Goal: Task Accomplishment & Management: Complete application form

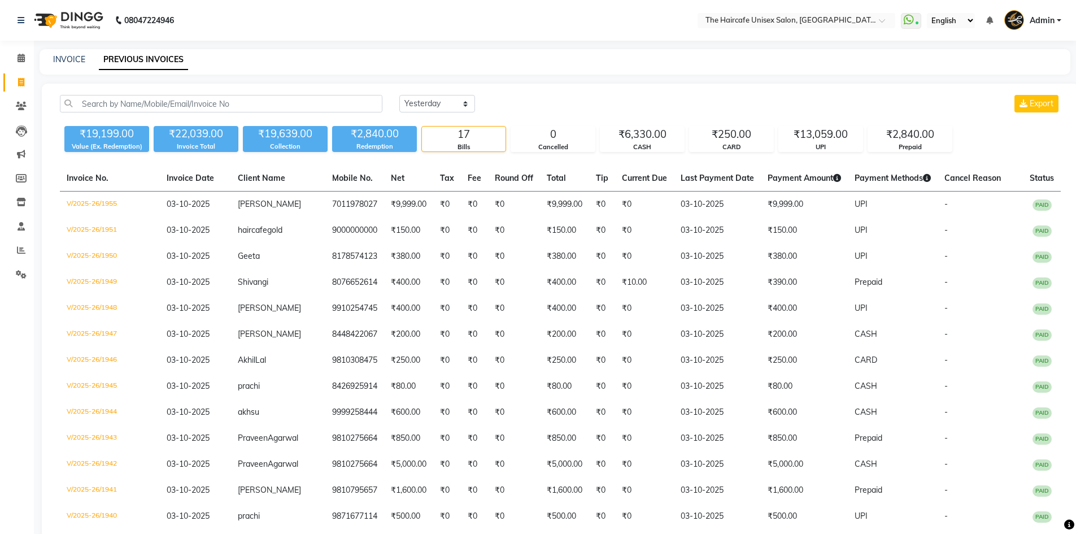
select select "yesterday"
click at [23, 82] on icon at bounding box center [21, 82] width 6 height 8
select select "service"
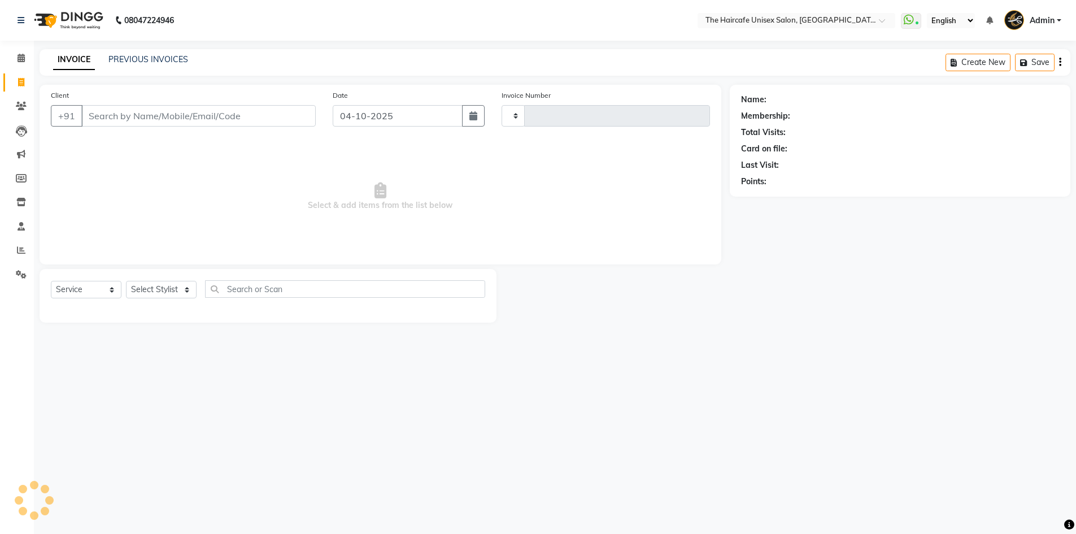
type input "1956"
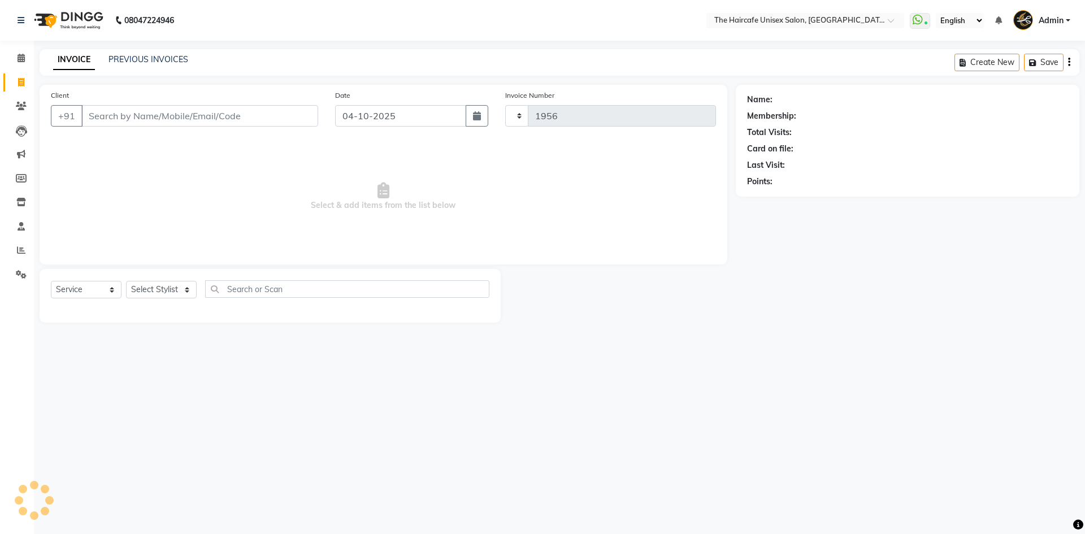
select select "7412"
click at [149, 291] on select "Select Stylist AFTAB ARCHANA DEEVKI KAJAL SWAROOP kasim pathan MAHESH VERMA MUS…" at bounding box center [161, 290] width 71 height 18
select select "64976"
click at [126, 281] on select "Select Stylist AFTAB ARCHANA DEEVKI KAJAL SWAROOP kasim pathan MAHESH VERMA MUS…" at bounding box center [161, 290] width 71 height 18
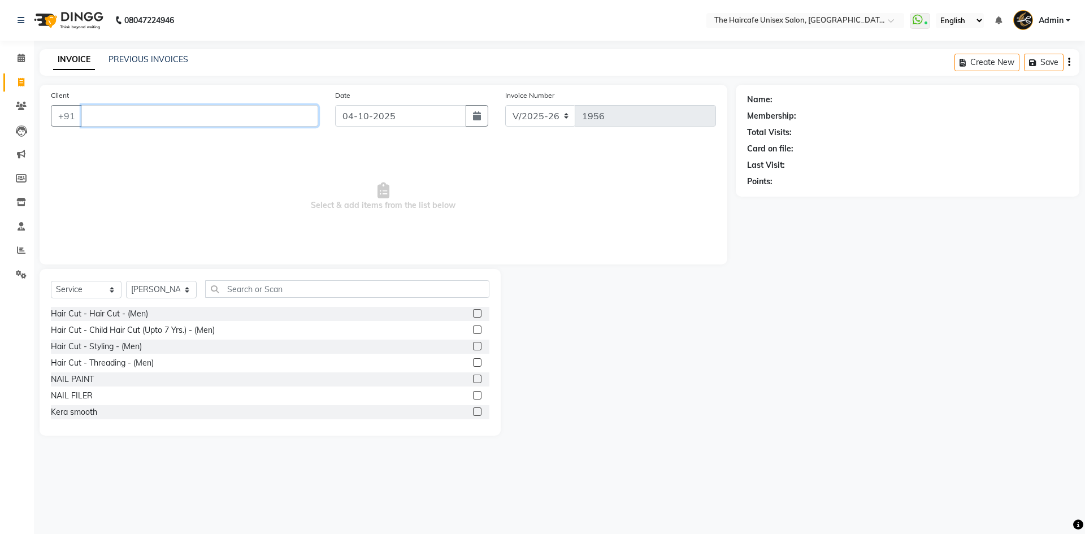
click at [236, 114] on input "Client" at bounding box center [199, 115] width 237 height 21
click at [473, 314] on label at bounding box center [477, 313] width 8 height 8
click at [473, 314] on input "checkbox" at bounding box center [476, 313] width 7 height 7
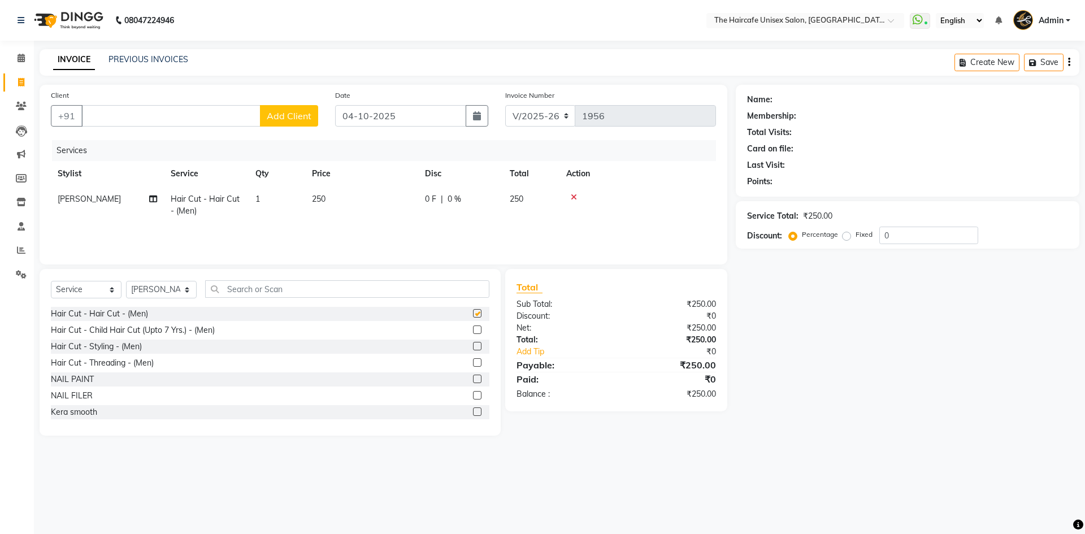
checkbox input "false"
click at [450, 290] on input "text" at bounding box center [347, 289] width 284 height 18
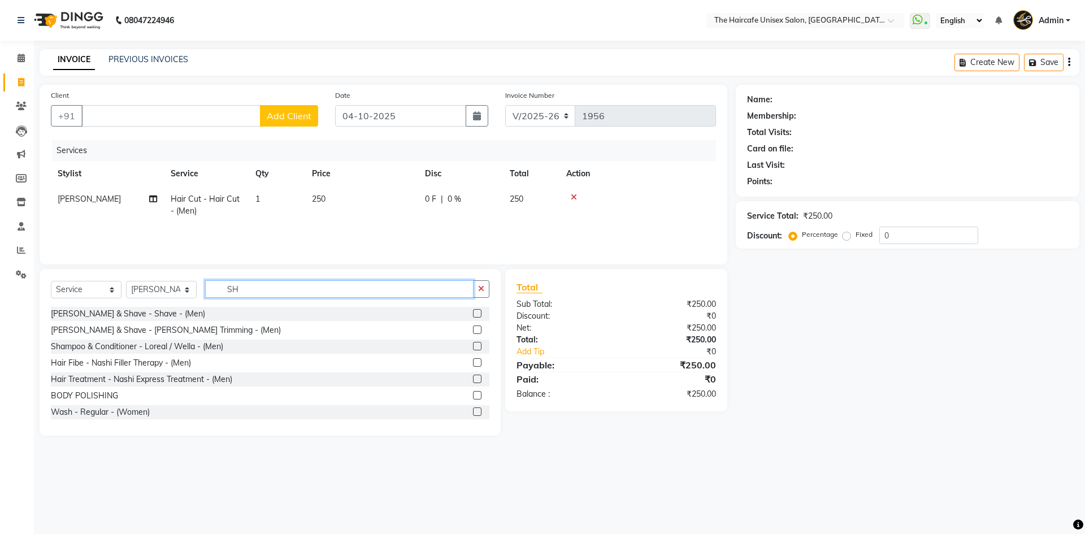
type input "SH"
click at [473, 313] on label at bounding box center [477, 313] width 8 height 8
click at [473, 313] on input "checkbox" at bounding box center [476, 313] width 7 height 7
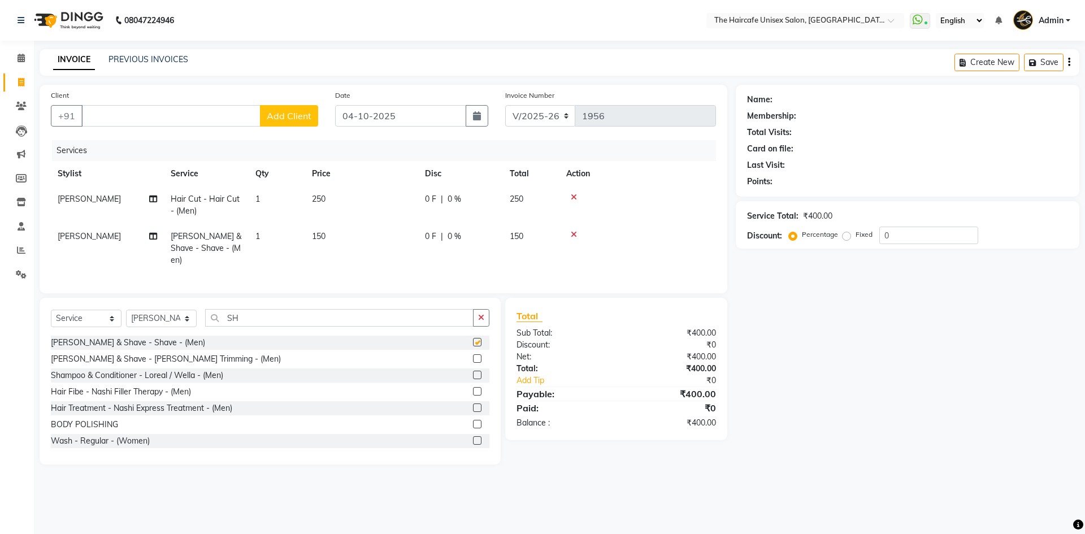
checkbox input "false"
click at [457, 319] on input "SH" at bounding box center [339, 318] width 268 height 18
type input "S"
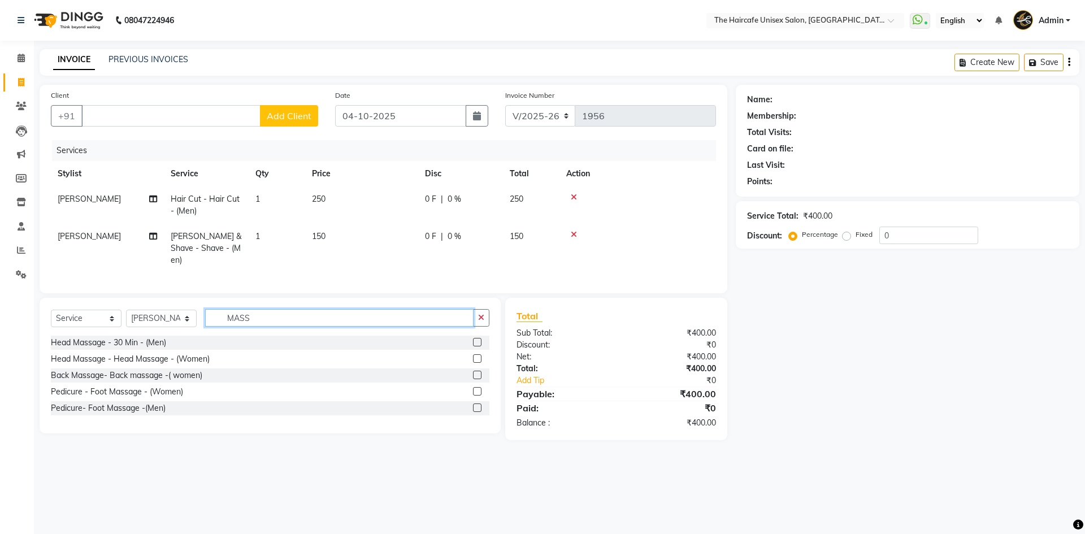
type input "MASS"
click at [476, 338] on label at bounding box center [477, 342] width 8 height 8
click at [476, 339] on input "checkbox" at bounding box center [476, 342] width 7 height 7
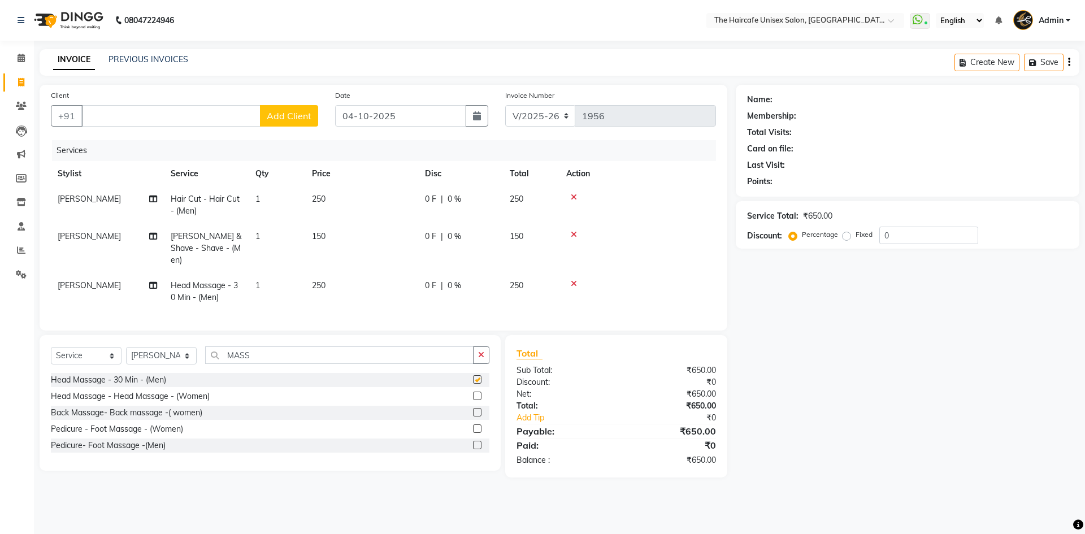
checkbox input "false"
click at [169, 114] on input "Client" at bounding box center [170, 115] width 179 height 21
click at [171, 141] on ngb-highlight "9811539191" at bounding box center [198, 141] width 56 height 11
type input "9811539191"
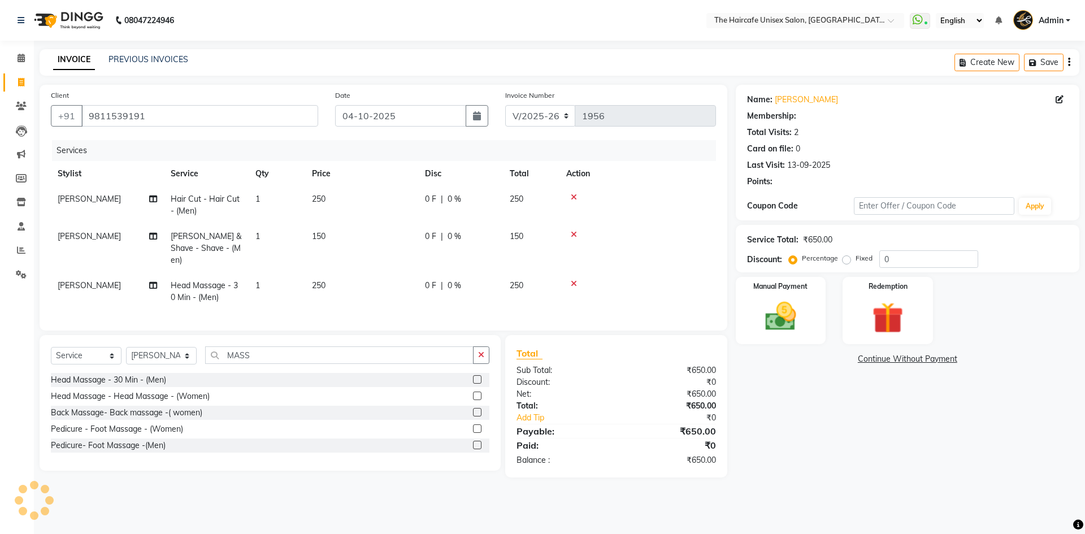
select select "1: Object"
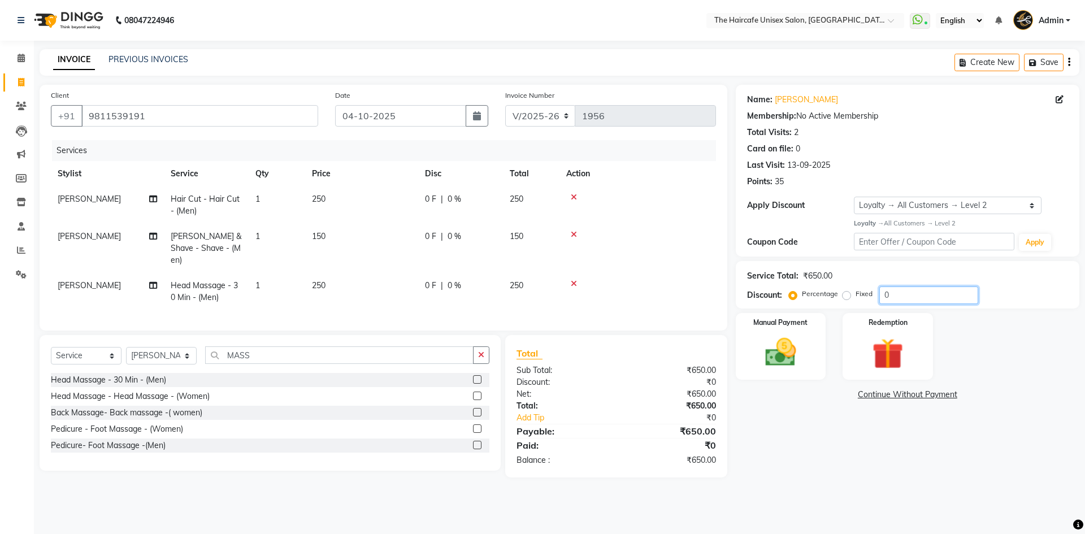
click at [912, 295] on input "0" at bounding box center [928, 295] width 99 height 18
type input "100"
click at [855, 295] on label "Fixed" at bounding box center [863, 294] width 17 height 10
click at [845, 295] on input "Fixed" at bounding box center [849, 294] width 8 height 8
radio input "true"
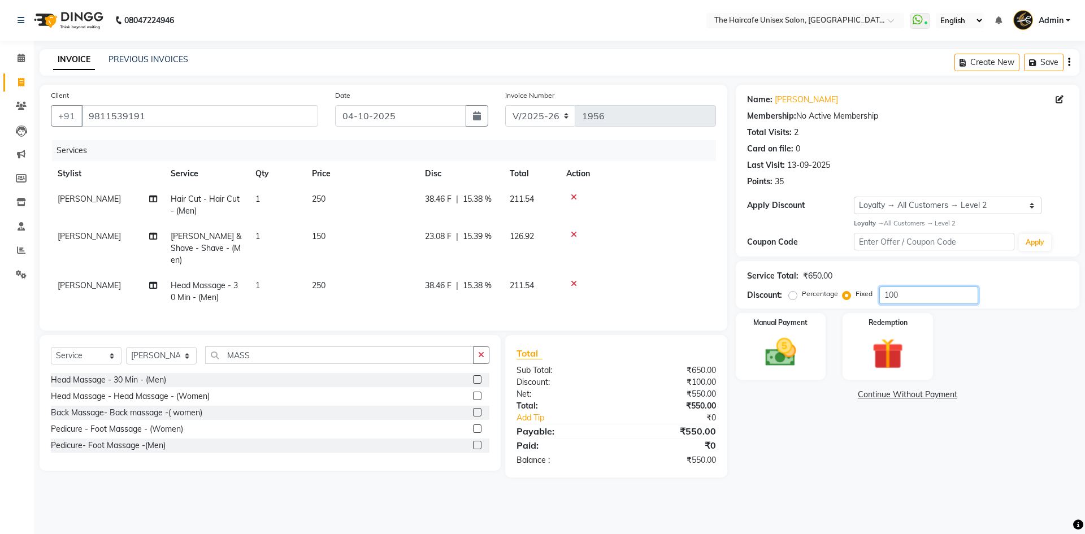
drag, startPoint x: 918, startPoint y: 294, endPoint x: 864, endPoint y: 302, distance: 53.6
click at [864, 302] on div "Percentage Fixed 100" at bounding box center [884, 295] width 187 height 18
type input "151"
click at [444, 280] on span "58.08 F" at bounding box center [438, 286] width 27 height 12
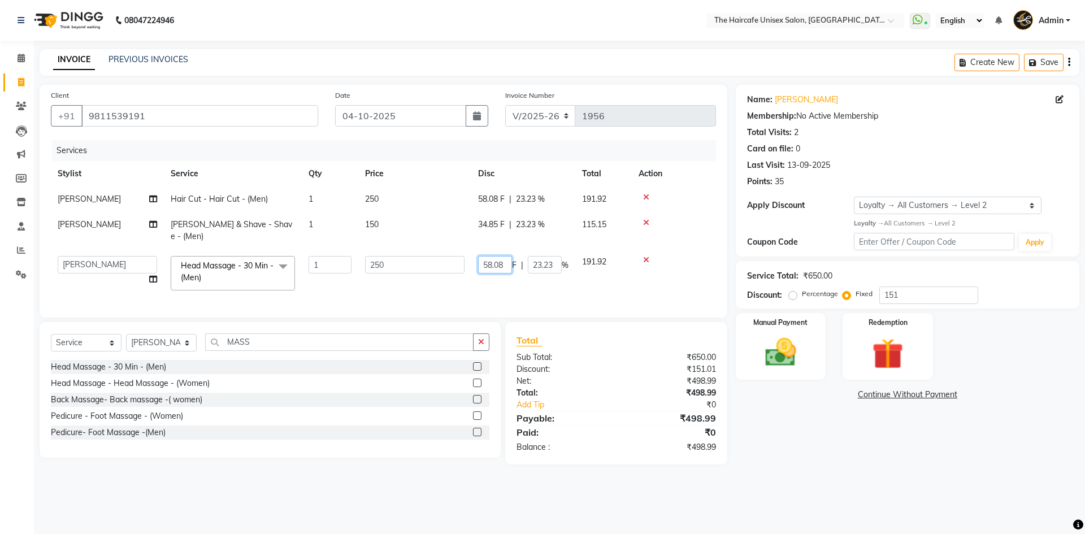
click at [501, 256] on input "58.08" at bounding box center [495, 265] width 34 height 18
drag, startPoint x: 508, startPoint y: 254, endPoint x: 510, endPoint y: 260, distance: 5.9
click at [510, 256] on input "58.08" at bounding box center [495, 265] width 34 height 18
type input "58.07"
click at [781, 435] on div "Name: Jagdeep Membership: No Active Membership Total Visits: 2 Card on file: 0 …" at bounding box center [912, 275] width 352 height 380
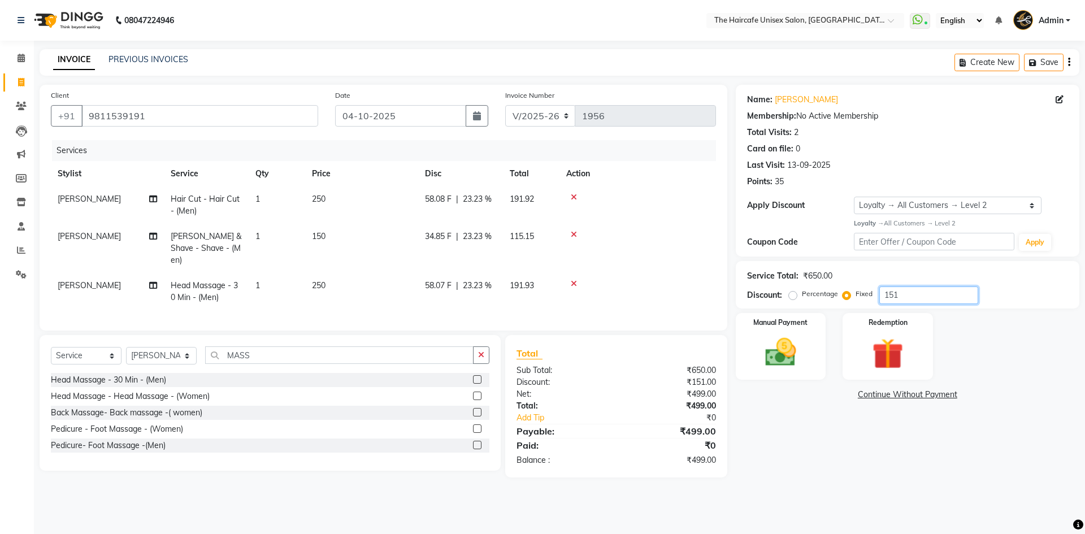
click at [901, 293] on input "151" at bounding box center [928, 295] width 99 height 18
type input "150"
click at [82, 273] on td "AFTAB" at bounding box center [107, 291] width 113 height 37
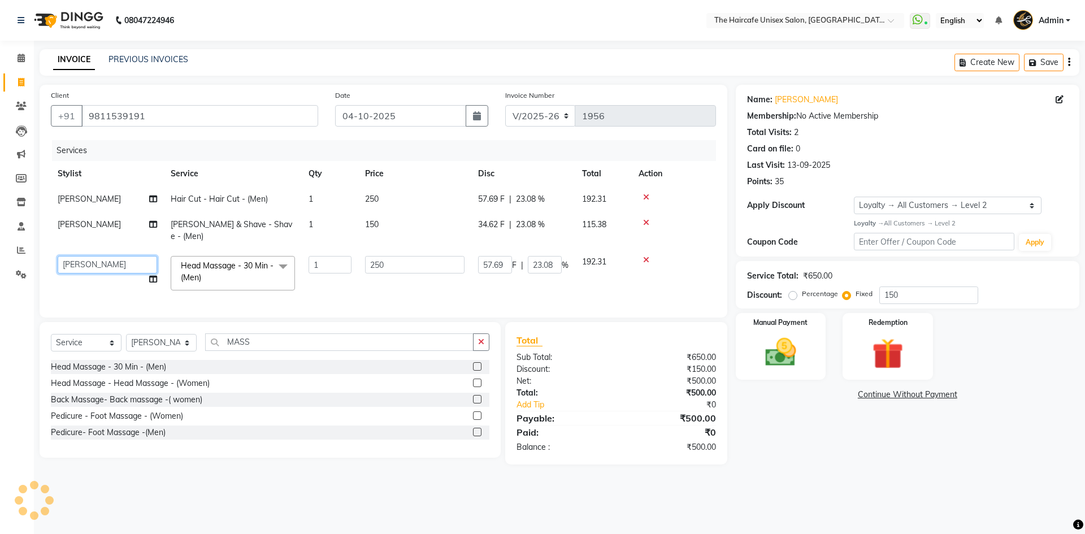
click at [93, 256] on select "AFTAB ARCHANA DEEVKI KAJAL SWAROOP kasim pathan MAHESH VERMA MUSKAN RAJ SHYAM S…" at bounding box center [107, 265] width 99 height 18
select select "65654"
click at [800, 446] on div "Name: Jagdeep Membership: No Active Membership Total Visits: 2 Card on file: 0 …" at bounding box center [912, 275] width 352 height 380
click at [789, 355] on img at bounding box center [780, 352] width 53 height 37
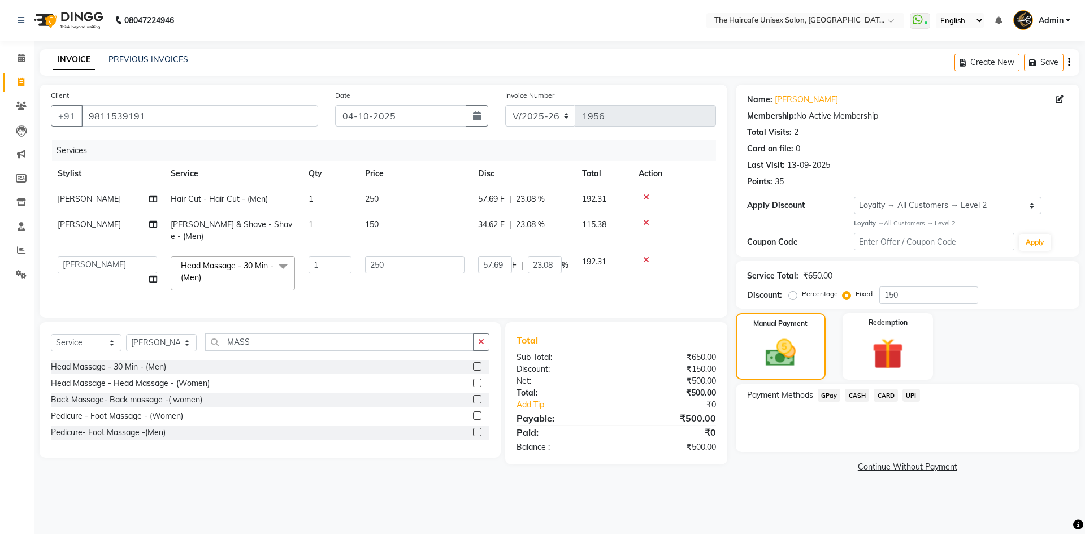
click at [855, 392] on span "CASH" at bounding box center [857, 395] width 24 height 13
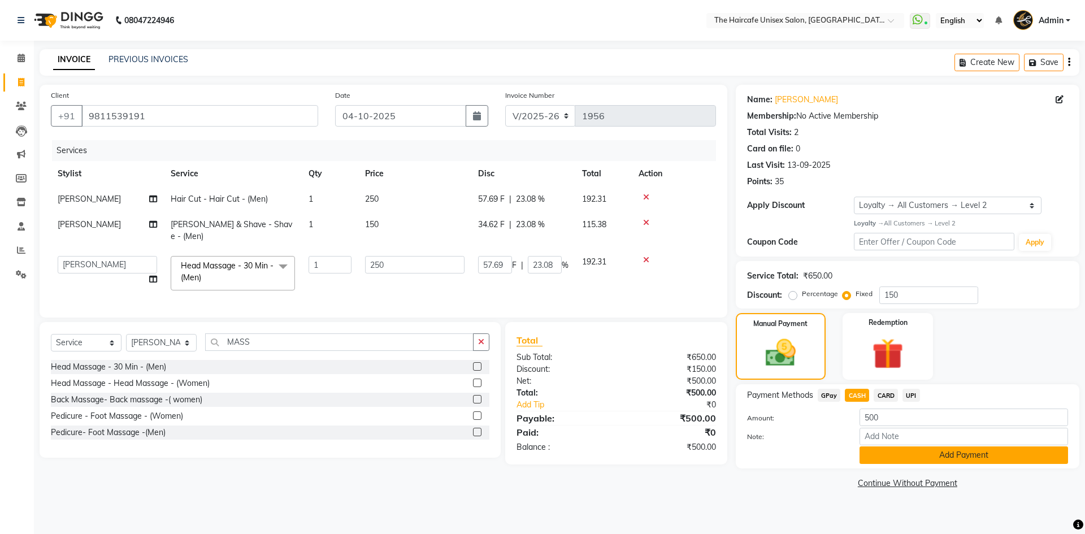
click at [929, 461] on button "Add Payment" at bounding box center [963, 455] width 208 height 18
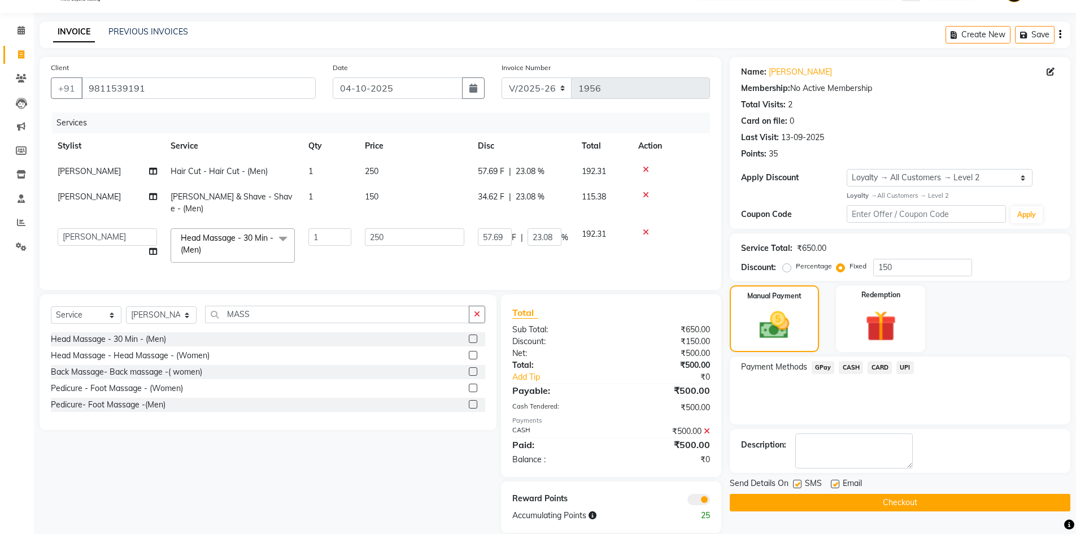
scroll to position [40, 0]
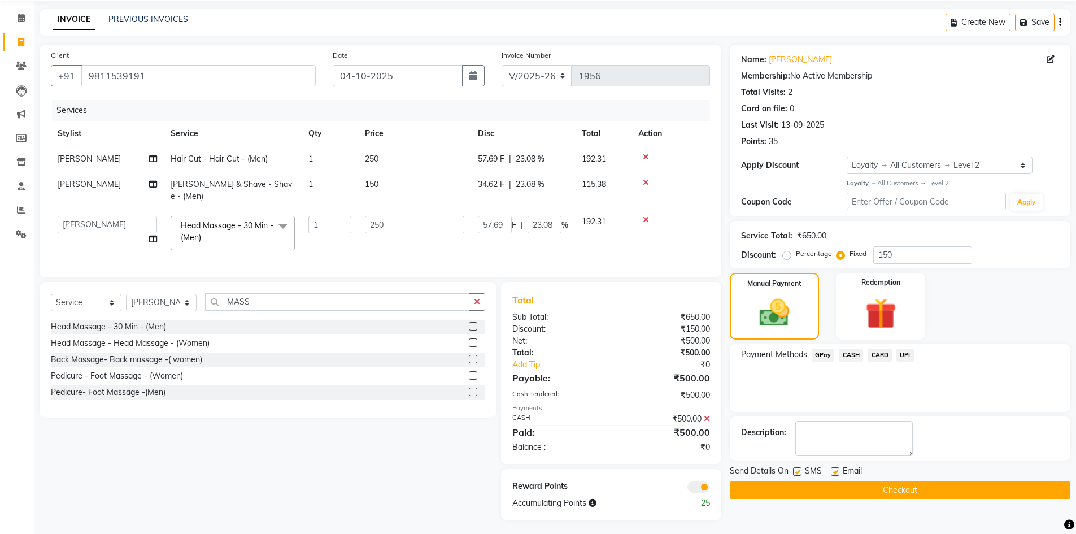
click at [900, 489] on button "Checkout" at bounding box center [900, 490] width 341 height 18
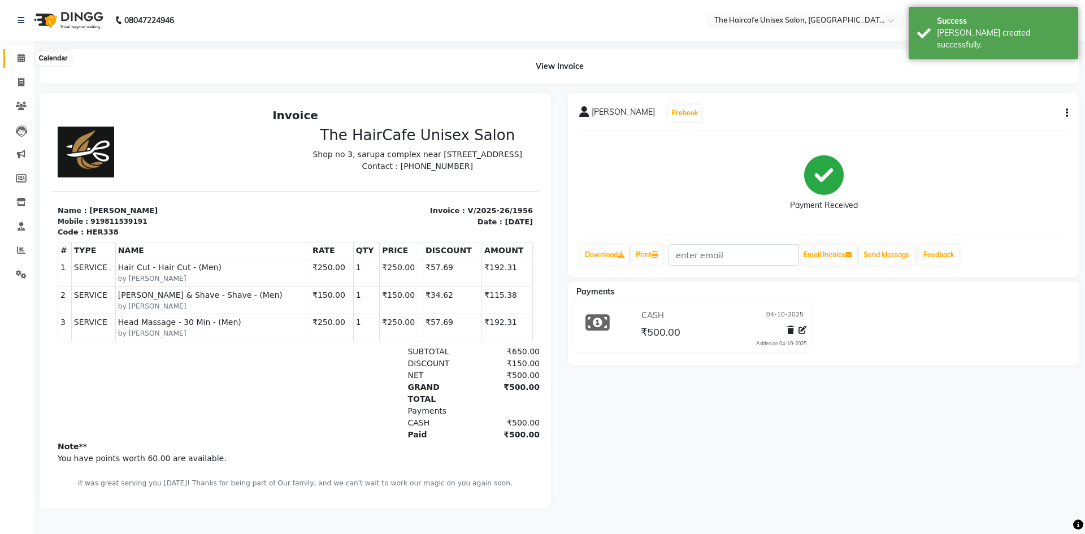
click at [27, 58] on span at bounding box center [21, 58] width 20 height 13
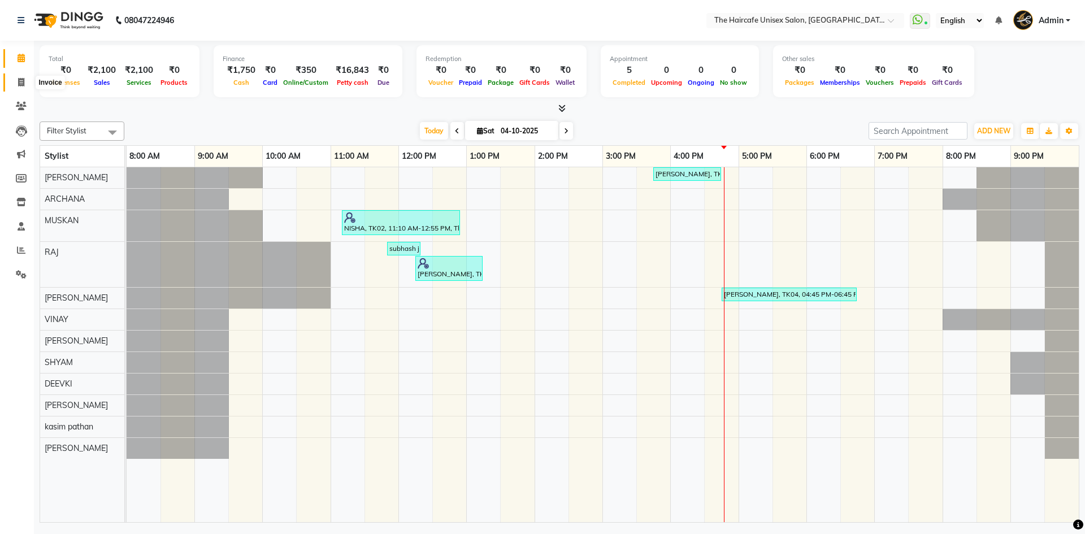
click at [26, 79] on span at bounding box center [21, 82] width 20 height 13
select select "service"
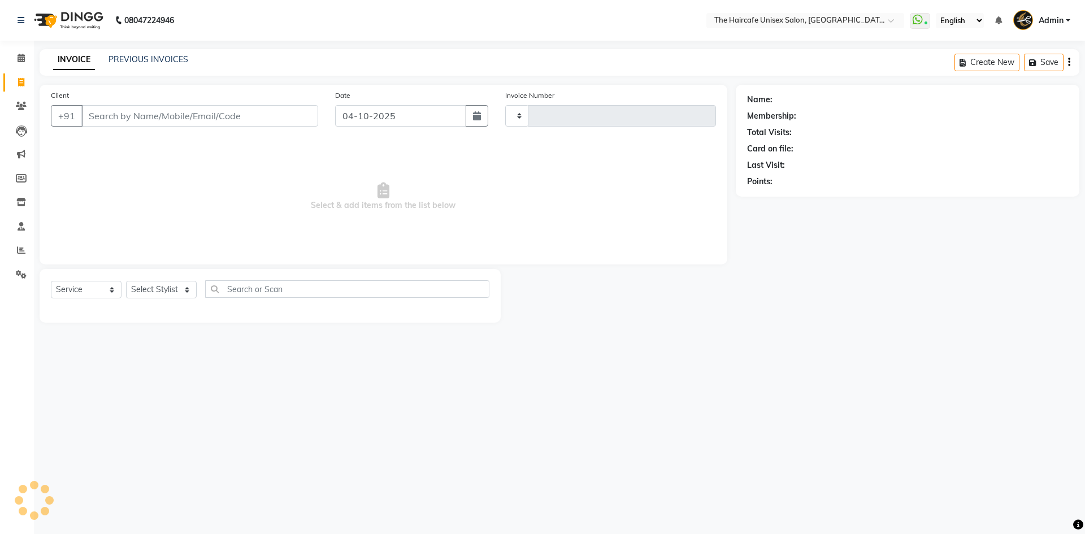
type input "1957"
select select "7412"
click at [128, 58] on link "PREVIOUS INVOICES" at bounding box center [148, 59] width 80 height 10
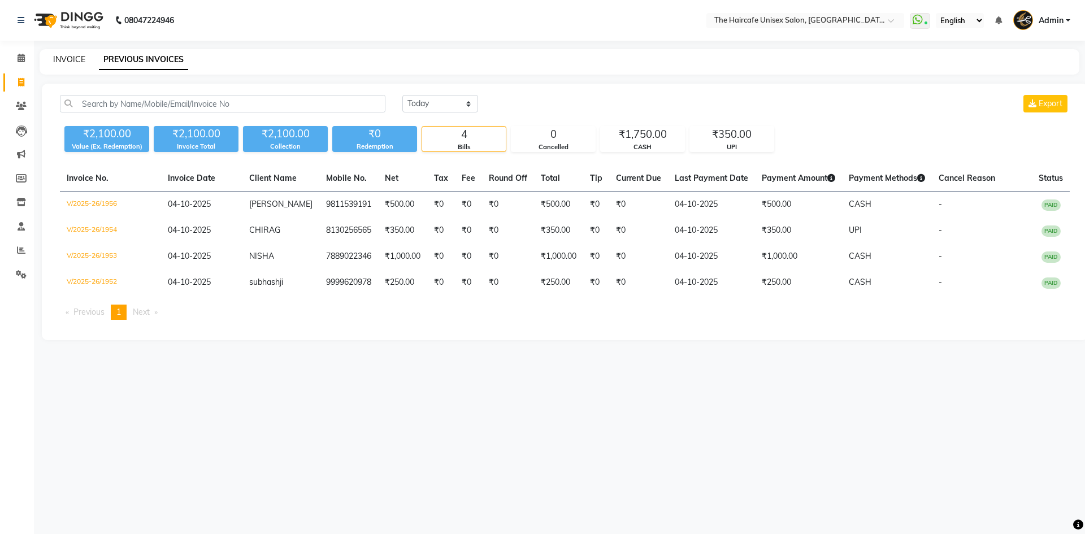
click at [68, 61] on link "INVOICE" at bounding box center [69, 59] width 32 height 10
select select "service"
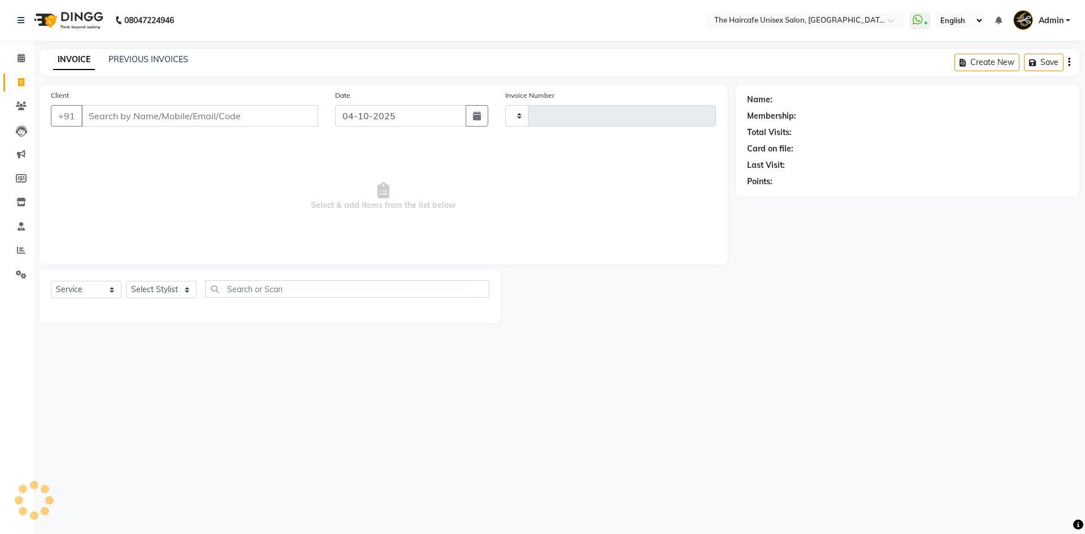
type input "1957"
select select "7412"
click at [166, 59] on link "PREVIOUS INVOICES" at bounding box center [148, 59] width 80 height 10
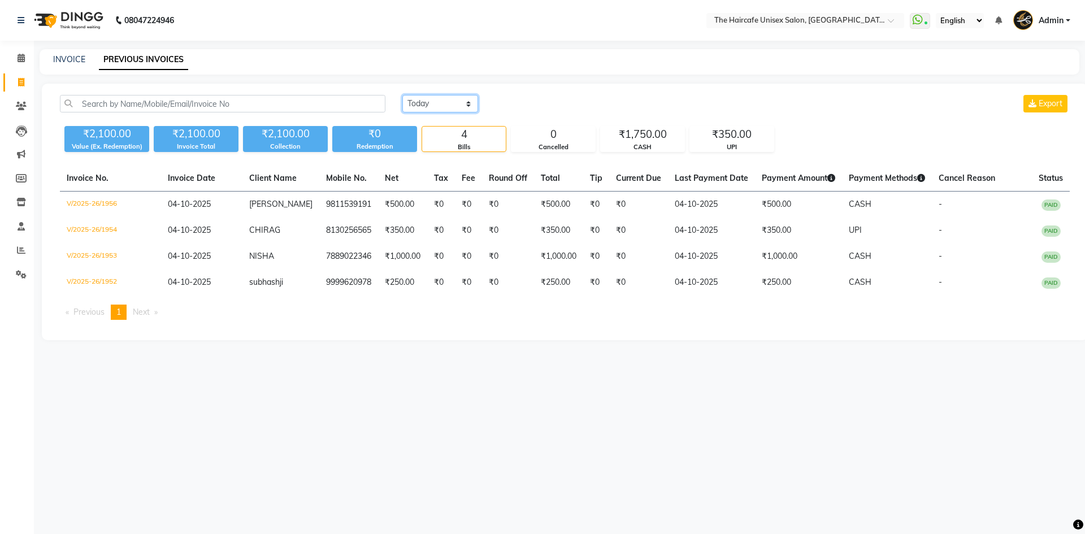
click at [416, 103] on select "[DATE] [DATE] Custom Range" at bounding box center [440, 104] width 76 height 18
select select "yesterday"
click at [402, 95] on select "[DATE] [DATE] Custom Range" at bounding box center [440, 104] width 76 height 18
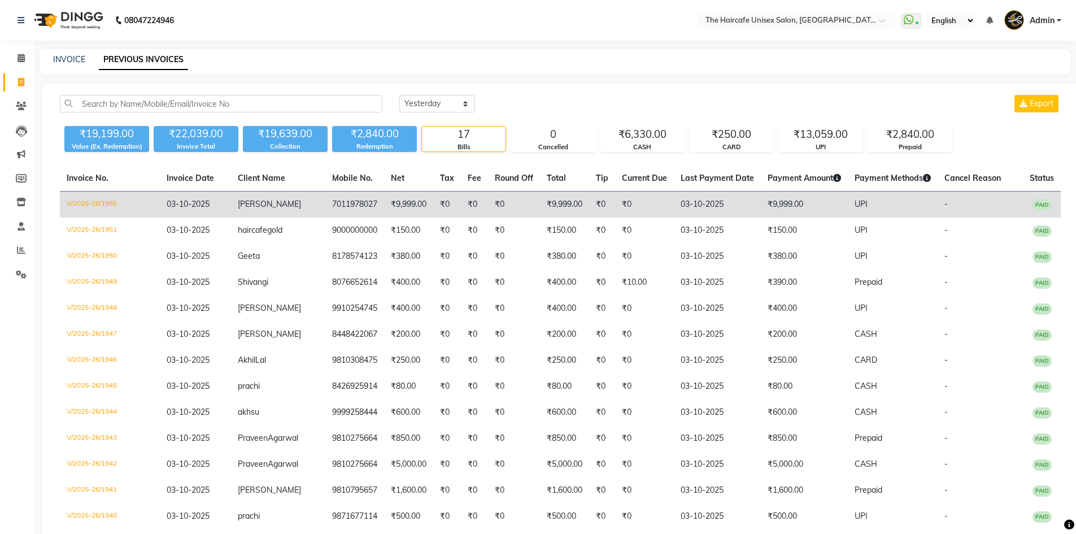
click at [805, 207] on td "₹9,999.00" at bounding box center [804, 205] width 87 height 27
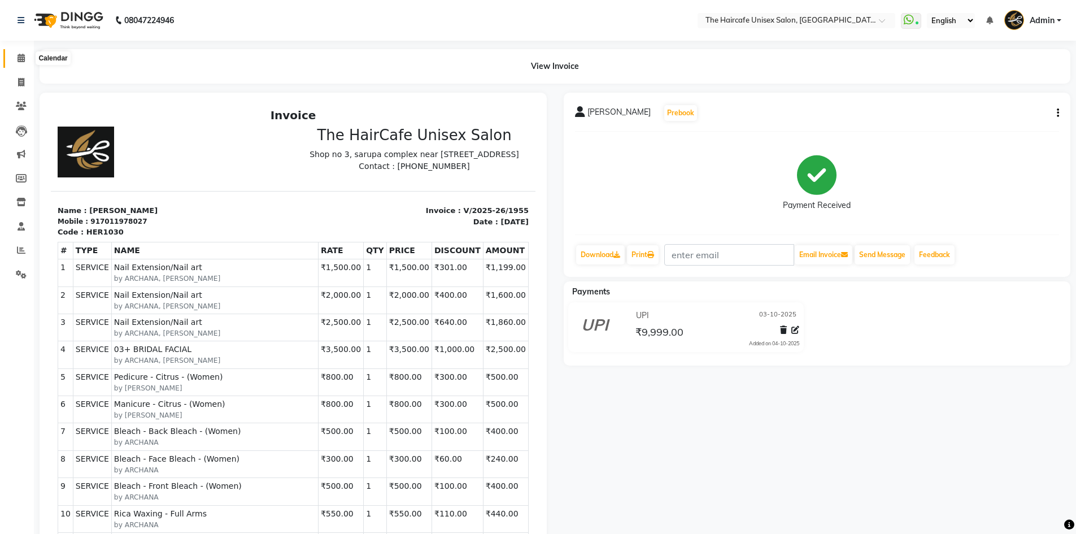
click at [16, 59] on span at bounding box center [21, 58] width 20 height 13
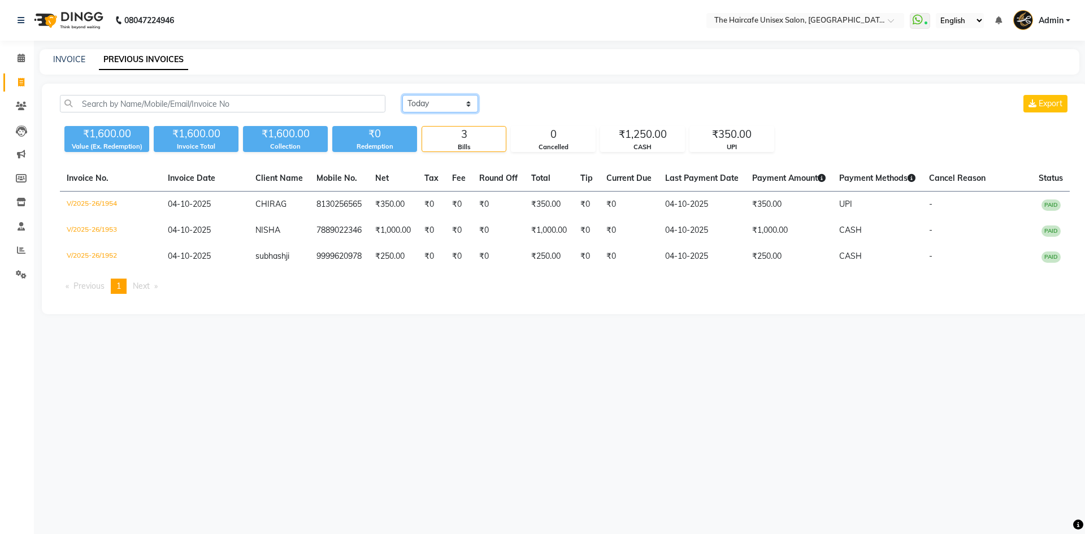
click at [440, 107] on select "[DATE] [DATE] Custom Range" at bounding box center [440, 104] width 76 height 18
select select "yesterday"
click at [402, 95] on select "[DATE] [DATE] Custom Range" at bounding box center [440, 104] width 76 height 18
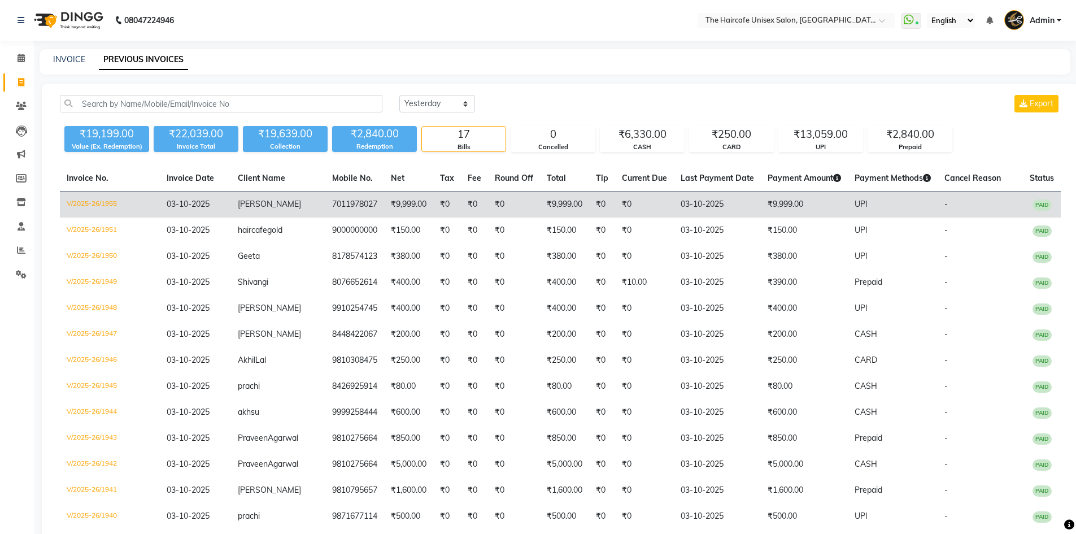
click at [488, 211] on td "₹0" at bounding box center [514, 205] width 52 height 27
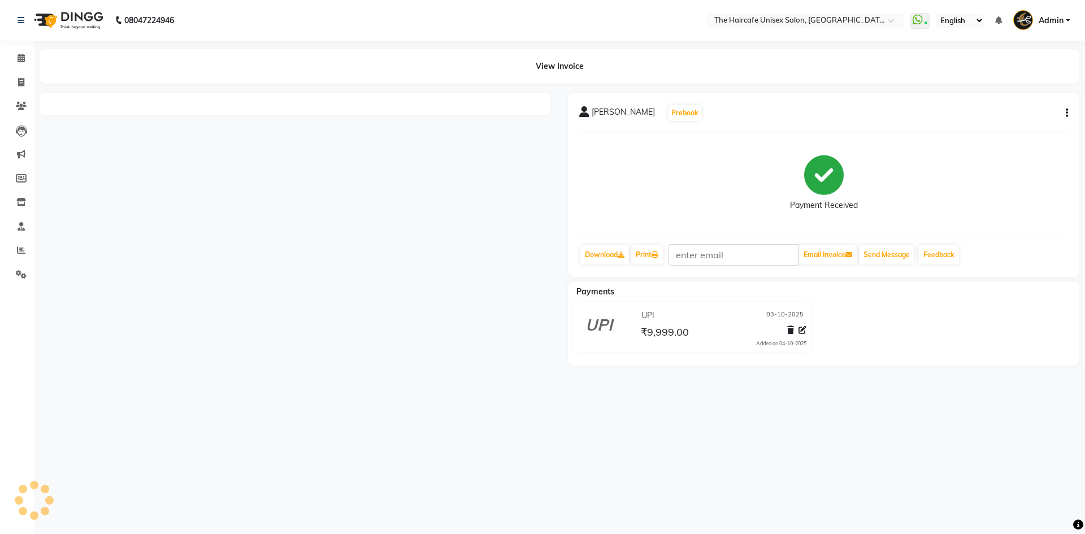
select select "en"
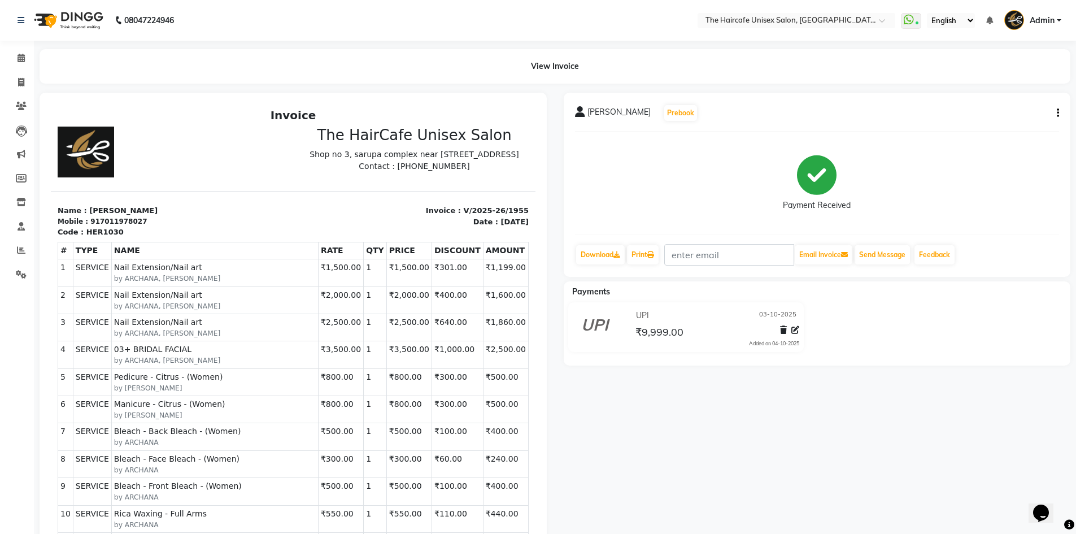
click at [1058, 114] on icon "button" at bounding box center [1058, 113] width 2 height 1
click at [1001, 124] on div "Edit Invoice" at bounding box center [1001, 127] width 77 height 14
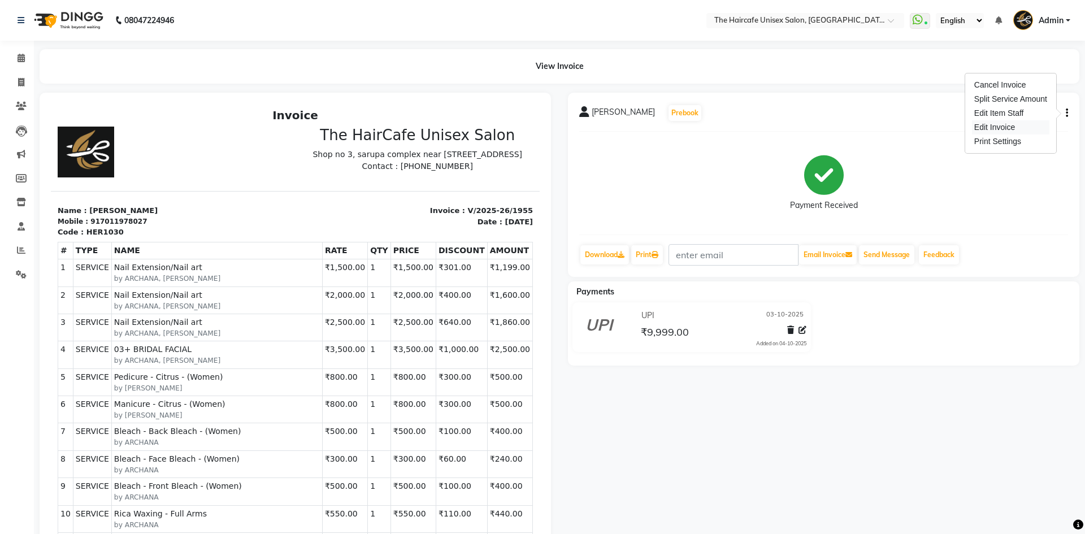
select select "service"
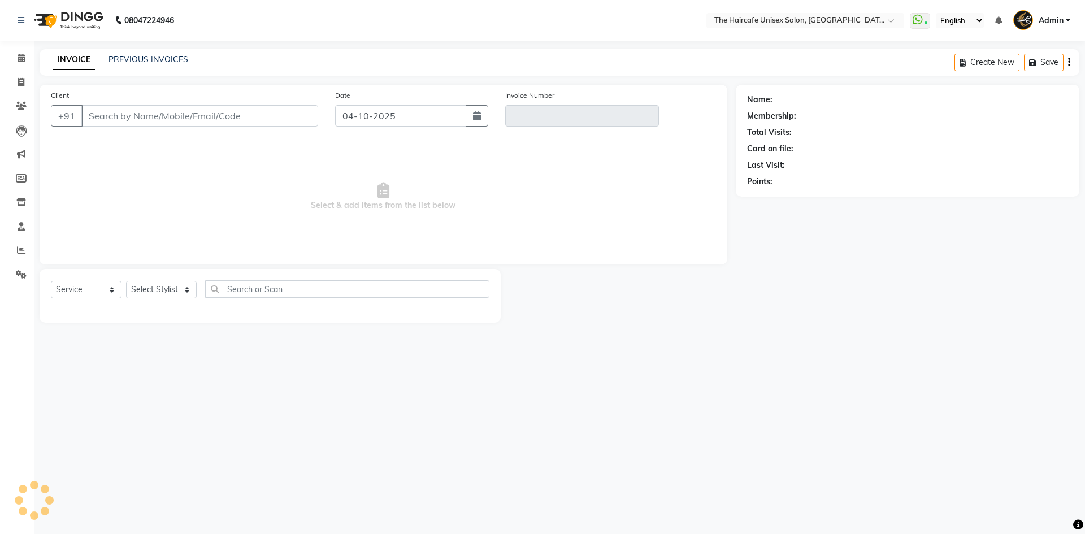
type input "7011978027"
type input "V/2025-26/1955"
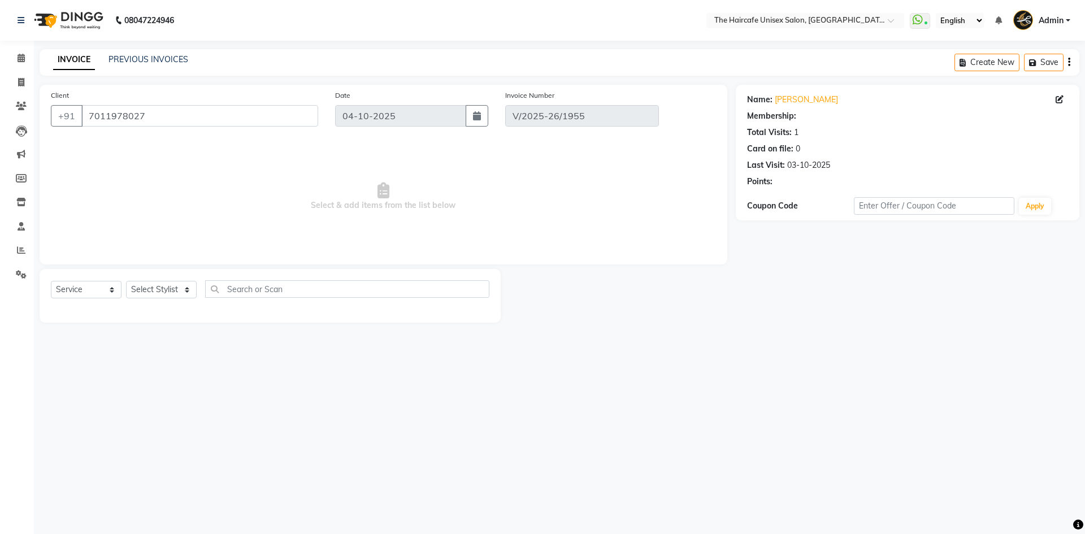
select select "1: Object"
type input "03-10-2025"
select select "select"
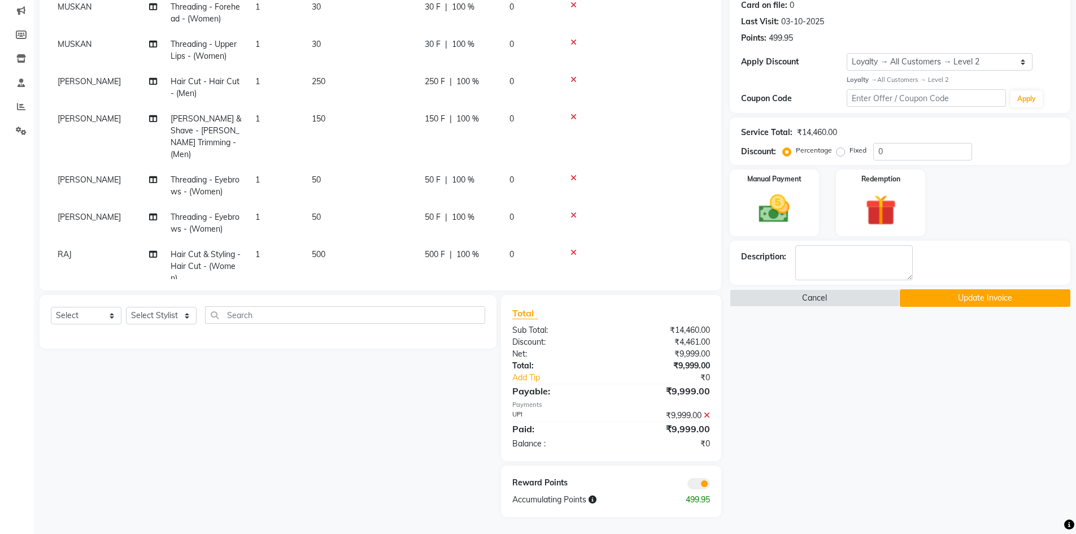
scroll to position [476, 0]
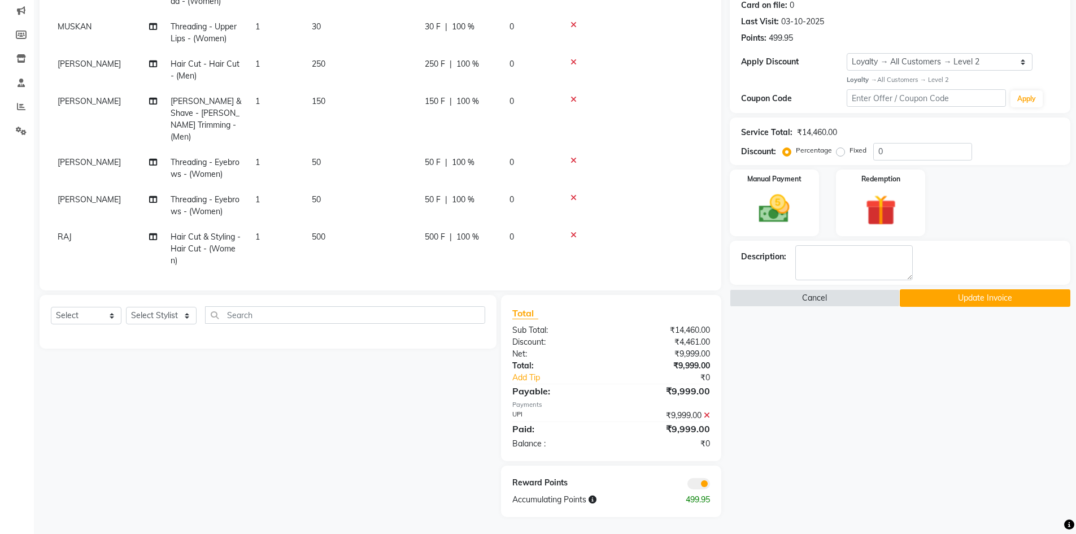
click at [850, 155] on label "Fixed" at bounding box center [858, 150] width 17 height 10
click at [839, 154] on input "Fixed" at bounding box center [843, 150] width 8 height 8
radio input "true"
click at [888, 154] on input "0" at bounding box center [922, 152] width 99 height 18
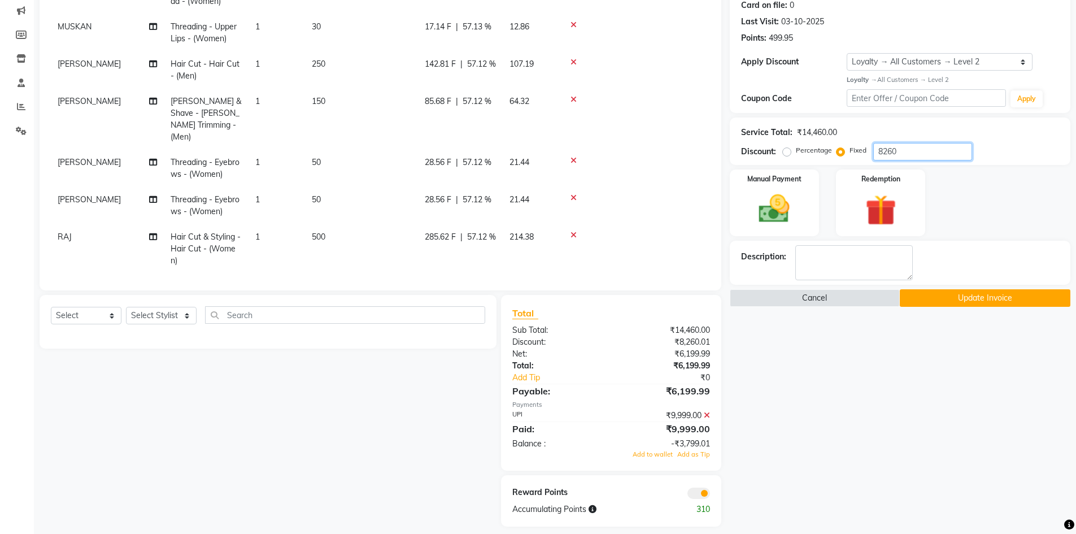
type input "8260"
click at [705, 415] on icon at bounding box center [707, 415] width 6 height 8
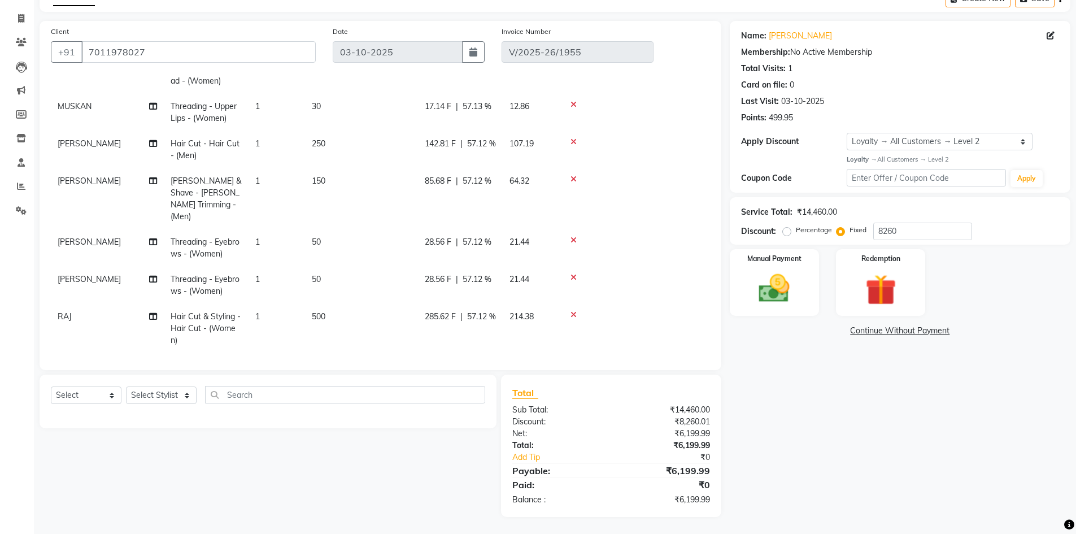
scroll to position [64, 0]
click at [451, 311] on span "285.62 F" at bounding box center [440, 317] width 31 height 12
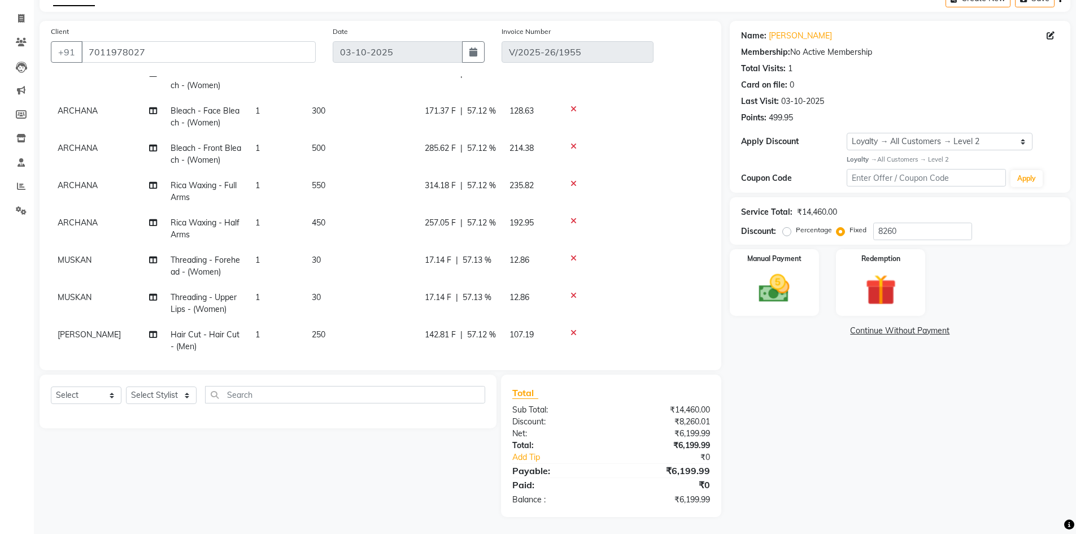
select select "68578"
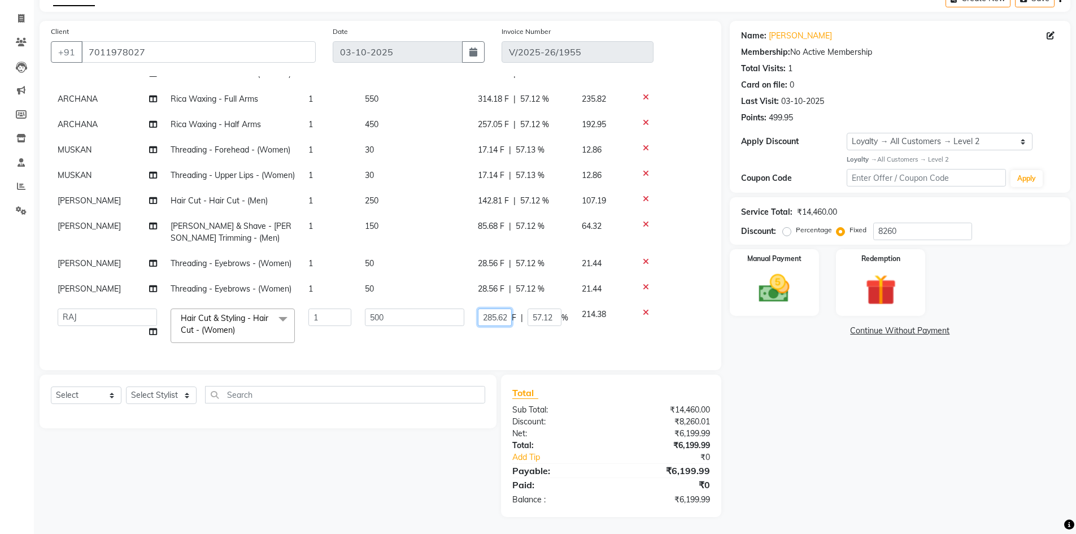
click at [507, 311] on input "285.62" at bounding box center [495, 317] width 34 height 18
click at [496, 309] on input "285.62" at bounding box center [495, 317] width 34 height 18
type input "285.63"
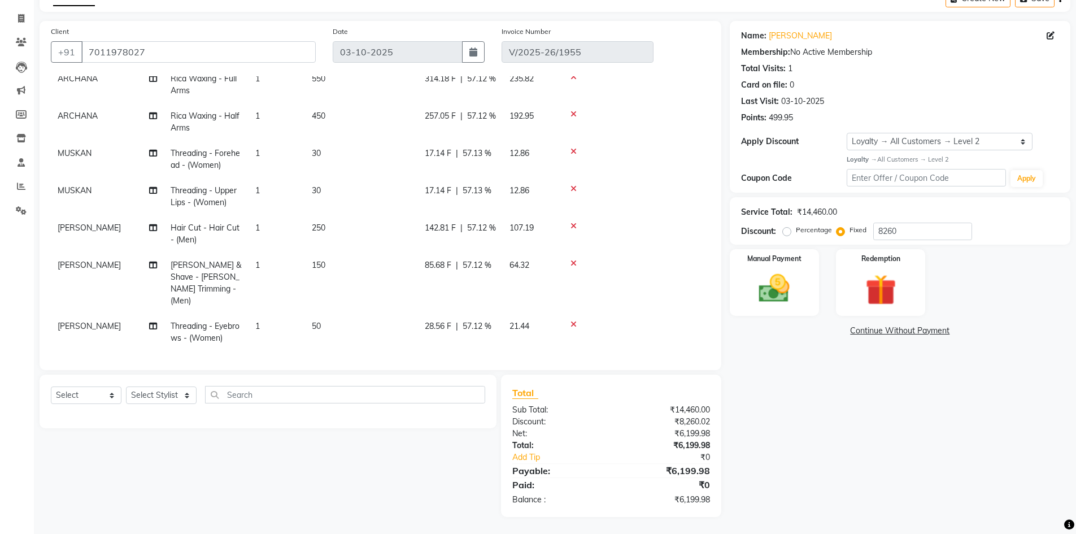
click at [550, 334] on tbody "ARCHANA Nail Extension/Nail art 1 1500 856.85 F | 57.12 % 643.15 ARCHANA Nail E…" at bounding box center [380, 84] width 659 height 707
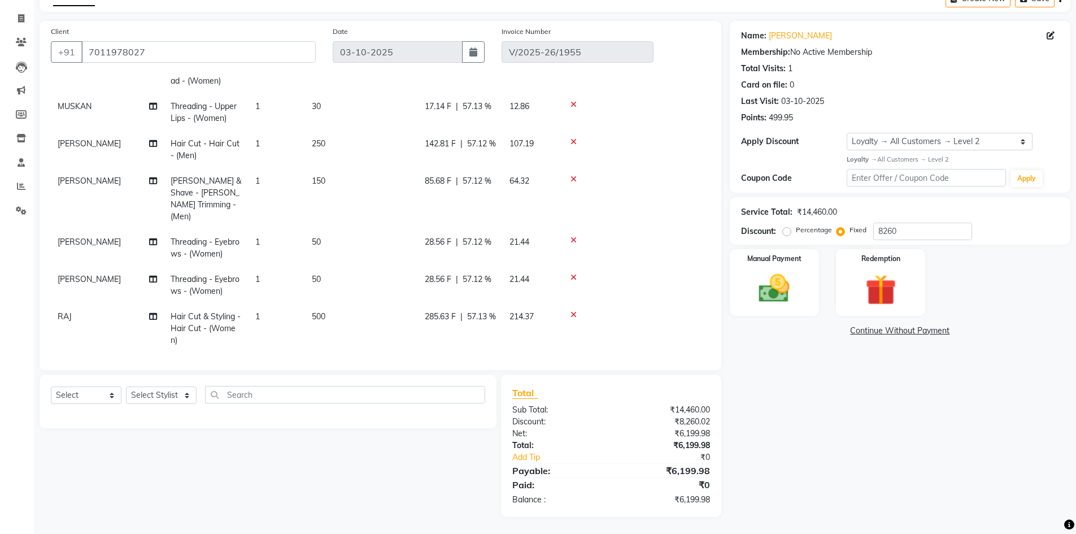
click at [444, 311] on span "285.63 F" at bounding box center [440, 317] width 31 height 12
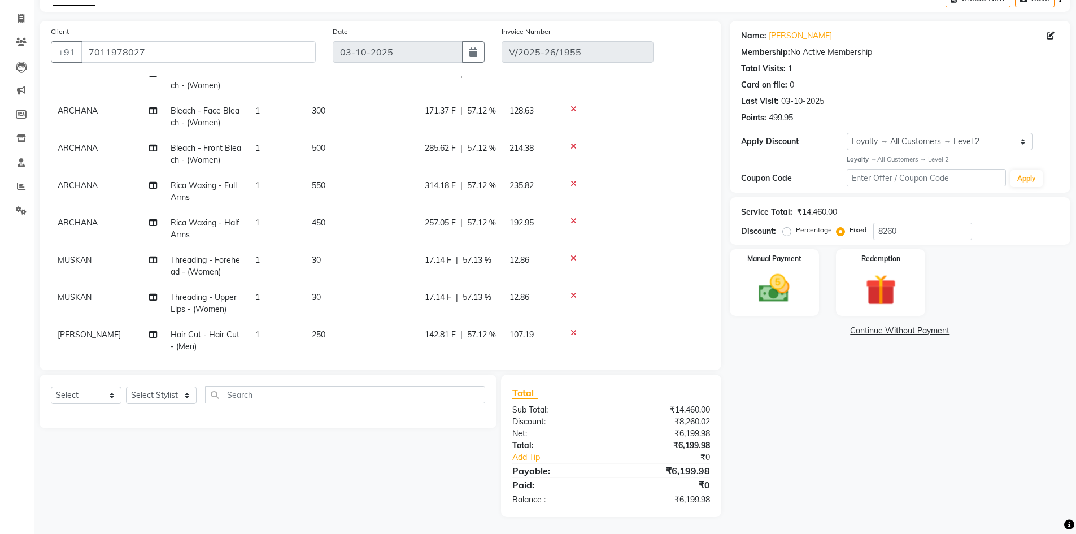
select select "68578"
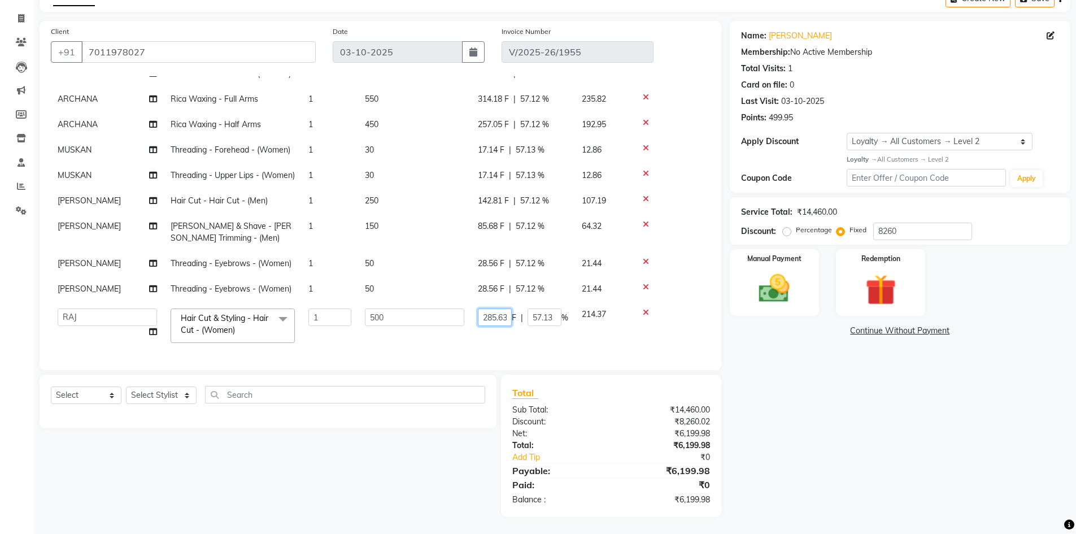
click at [491, 308] on input "285.63" at bounding box center [495, 317] width 34 height 18
type input "285.61"
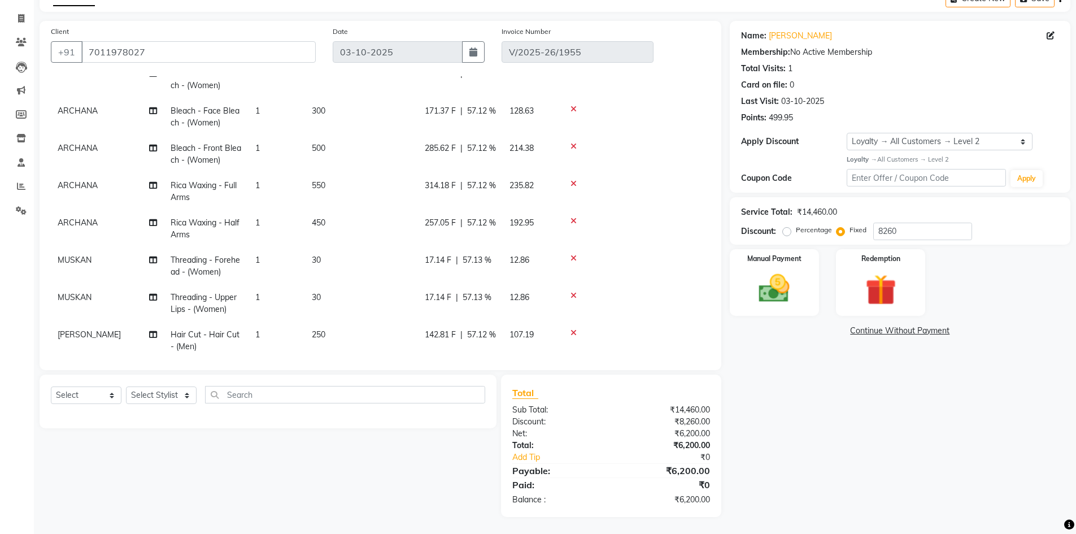
scroll to position [392, 0]
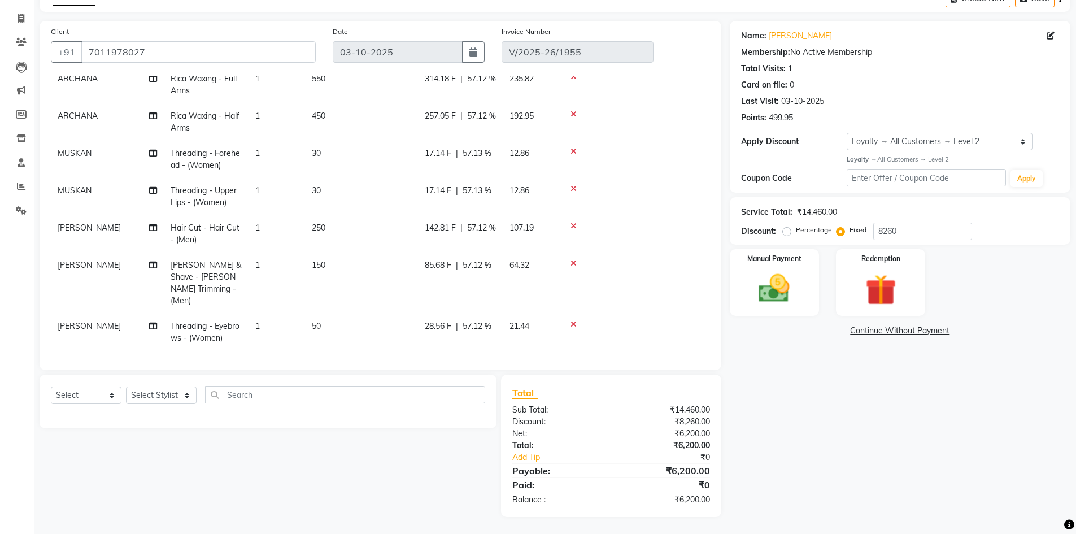
click at [522, 332] on tbody "ARCHANA Nail Extension/Nail art 1 1500 856.85 F | 57.12 % 643.15 ARCHANA Nail E…" at bounding box center [380, 84] width 659 height 707
click at [793, 290] on img at bounding box center [775, 288] width 52 height 37
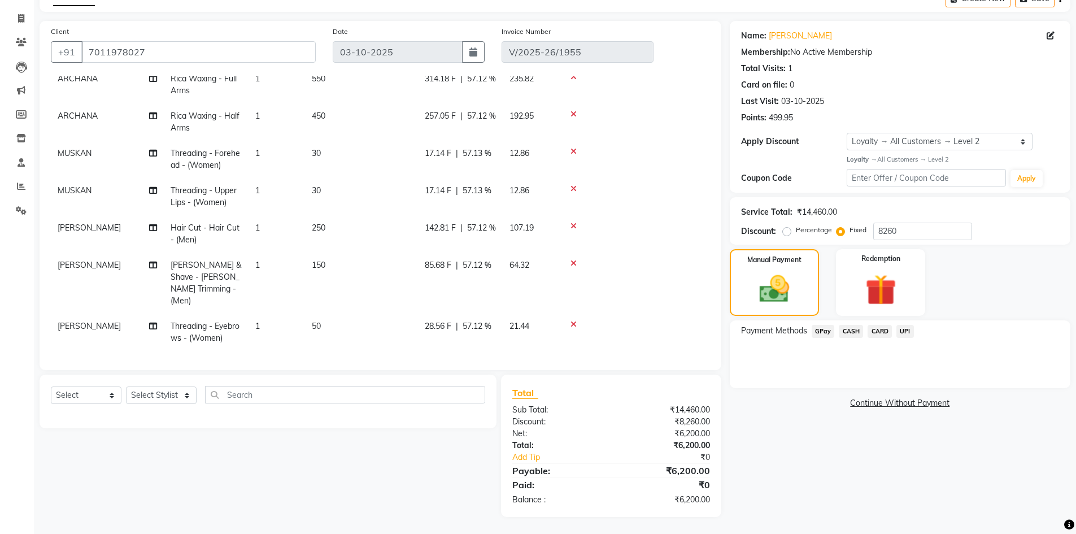
click at [903, 329] on span "UPI" at bounding box center [906, 331] width 18 height 13
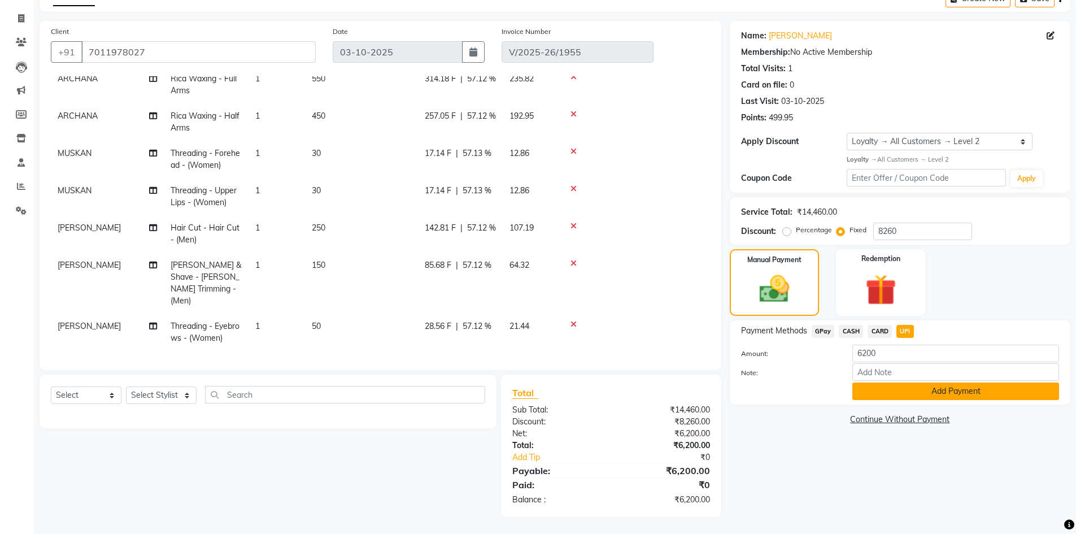
click at [902, 393] on button "Add Payment" at bounding box center [956, 391] width 207 height 18
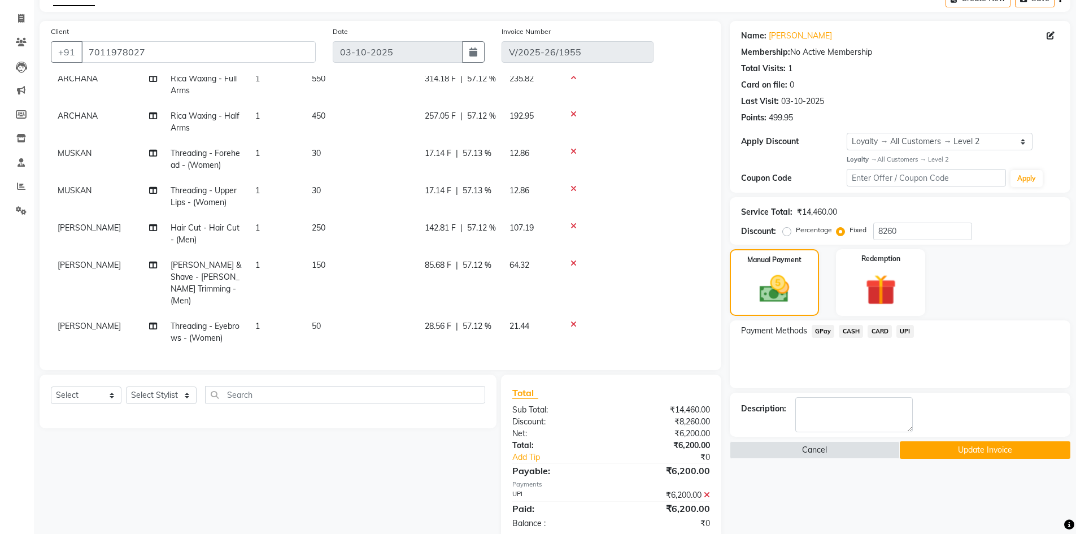
click at [953, 451] on button "Update Invoice" at bounding box center [985, 450] width 171 height 18
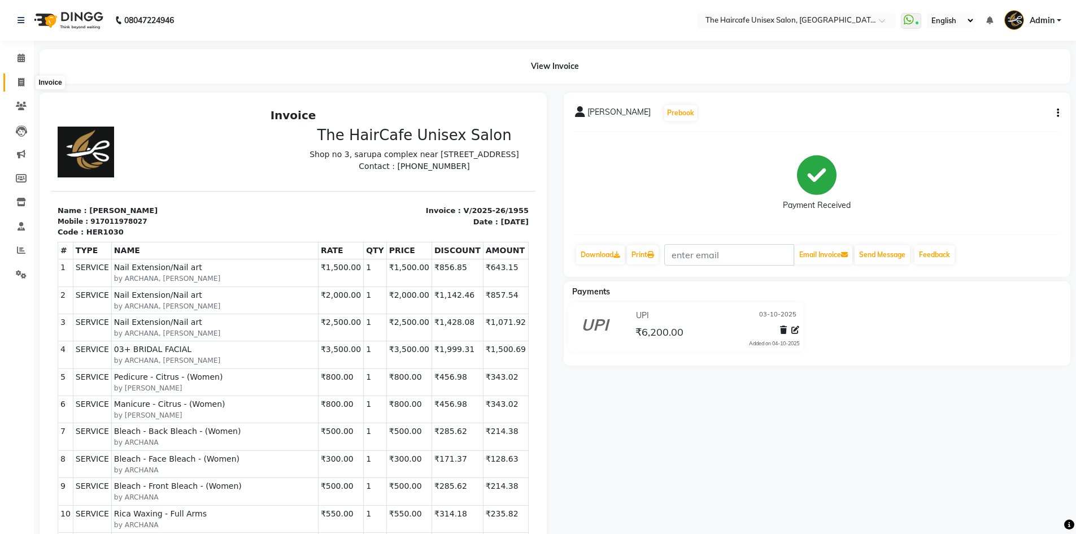
click at [20, 79] on icon at bounding box center [21, 82] width 6 height 8
select select "service"
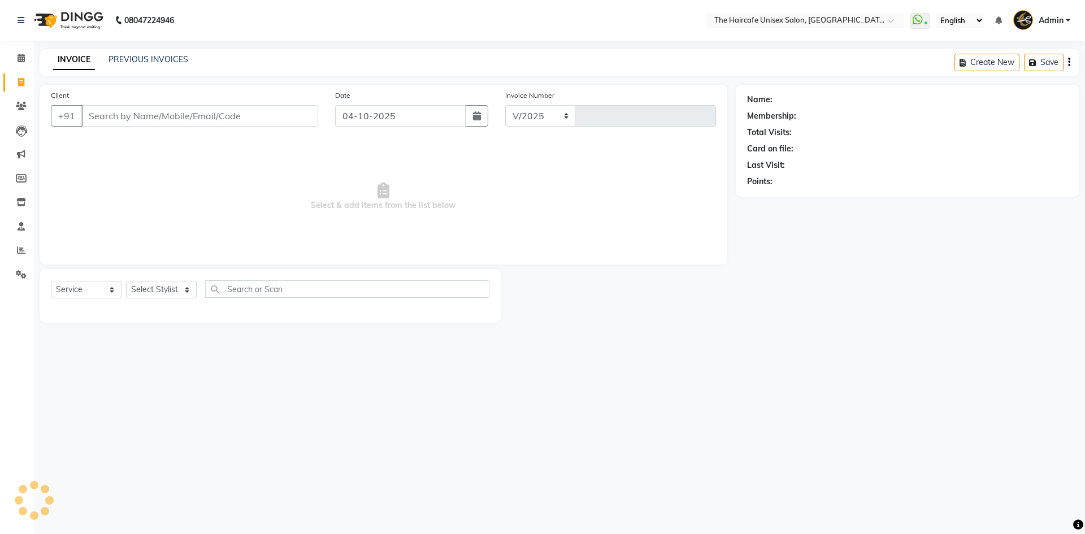
select select "7412"
type input "1957"
click at [137, 56] on link "PREVIOUS INVOICES" at bounding box center [148, 59] width 80 height 10
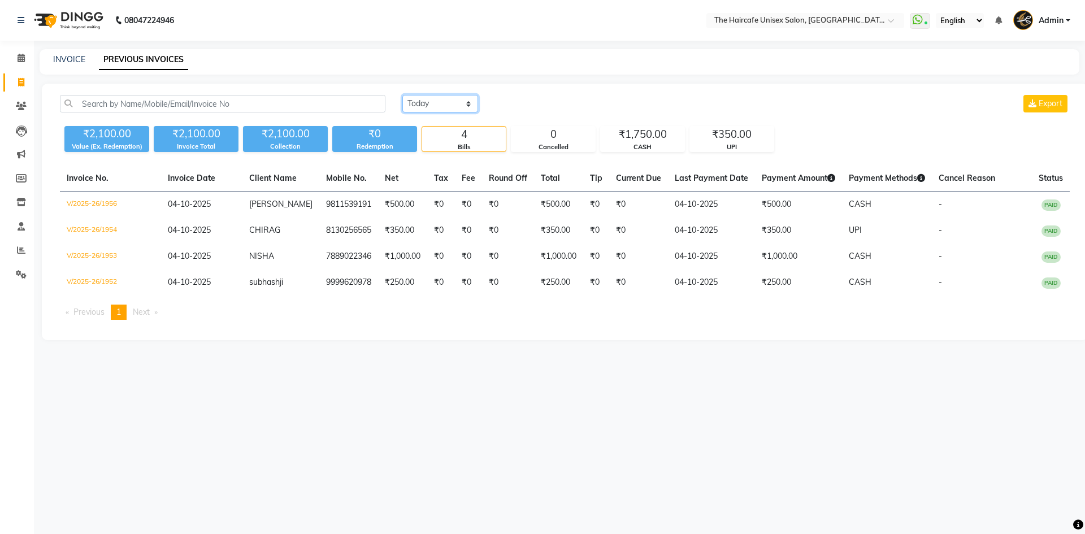
click at [445, 99] on select "[DATE] [DATE] Custom Range" at bounding box center [440, 104] width 76 height 18
select select "yesterday"
click at [402, 95] on select "[DATE] [DATE] Custom Range" at bounding box center [440, 104] width 76 height 18
click at [569, 133] on div "0" at bounding box center [553, 135] width 84 height 16
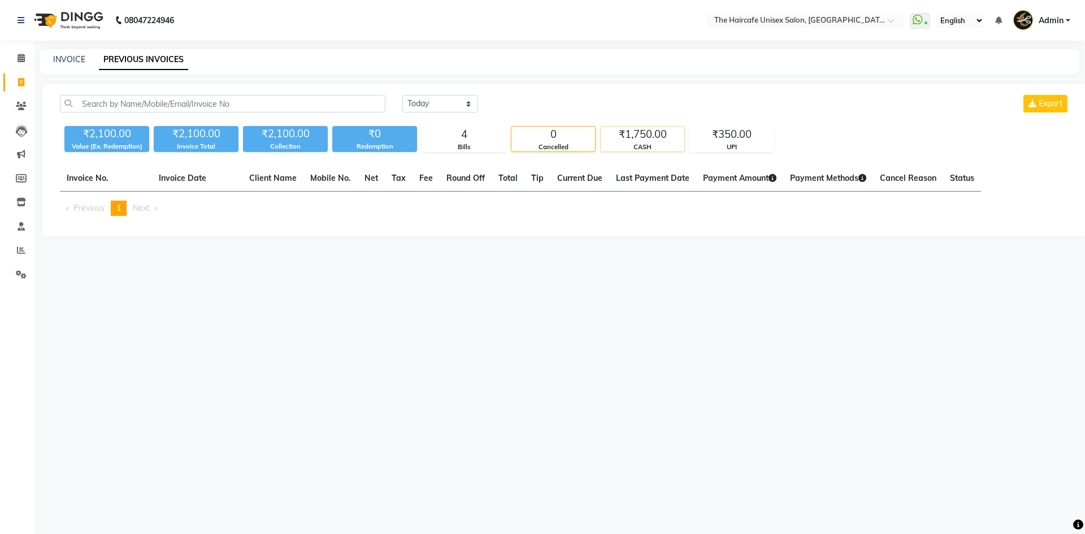
click at [639, 134] on div "₹1,750.00" at bounding box center [643, 135] width 84 height 16
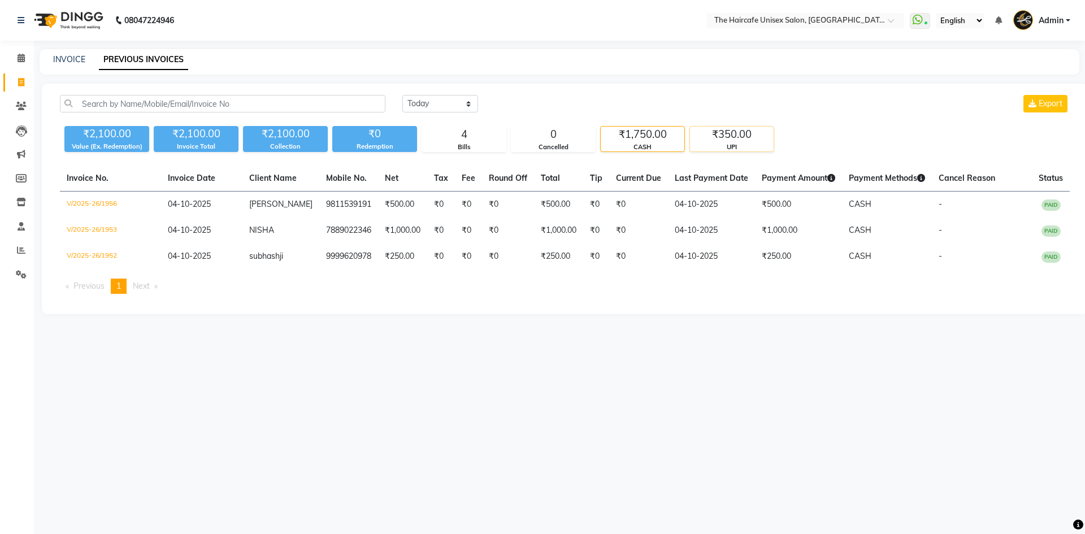
click at [712, 133] on div "₹350.00" at bounding box center [732, 135] width 84 height 16
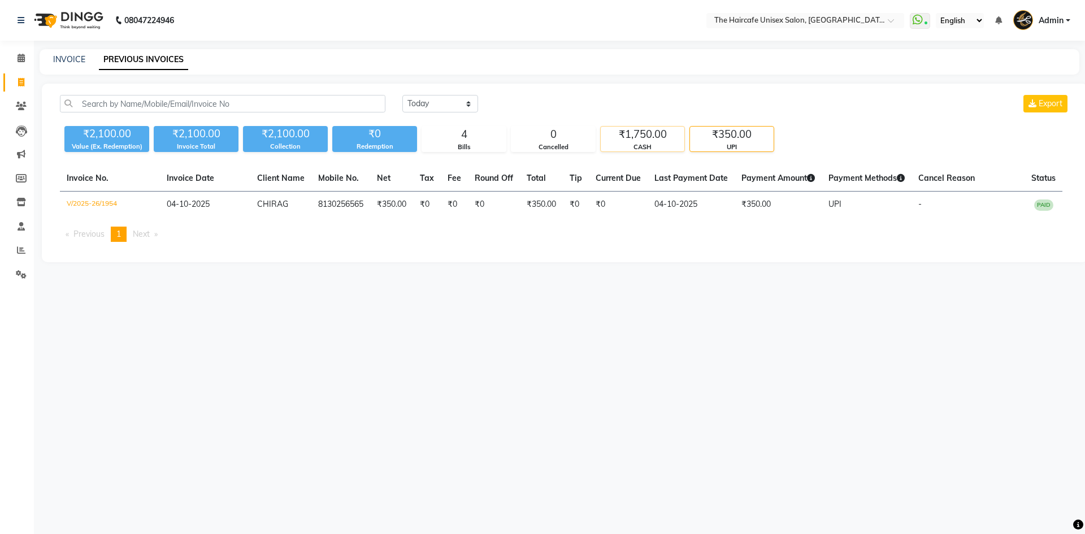
click at [662, 133] on div "₹1,750.00" at bounding box center [643, 135] width 84 height 16
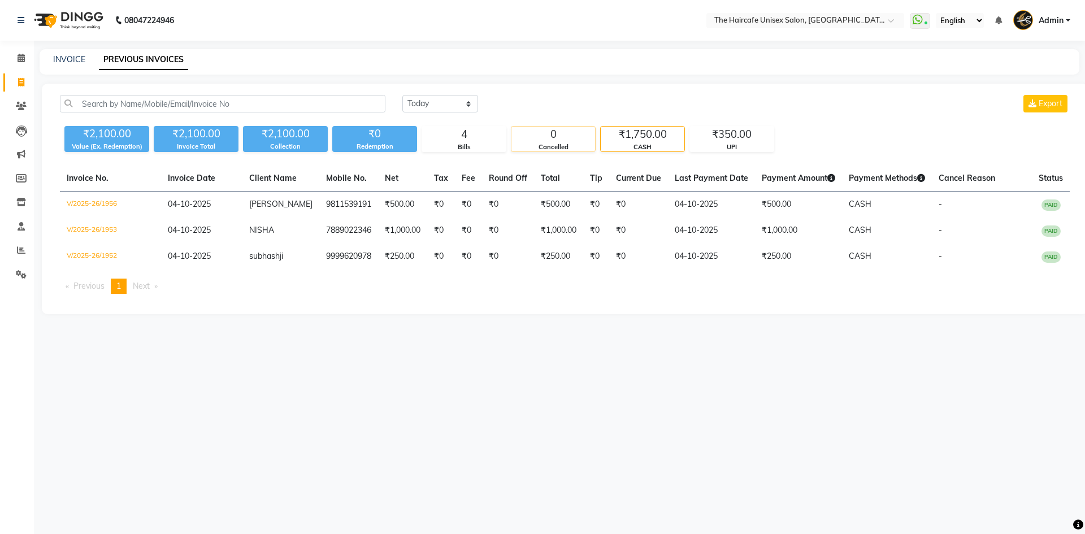
click at [551, 138] on div "0" at bounding box center [553, 135] width 84 height 16
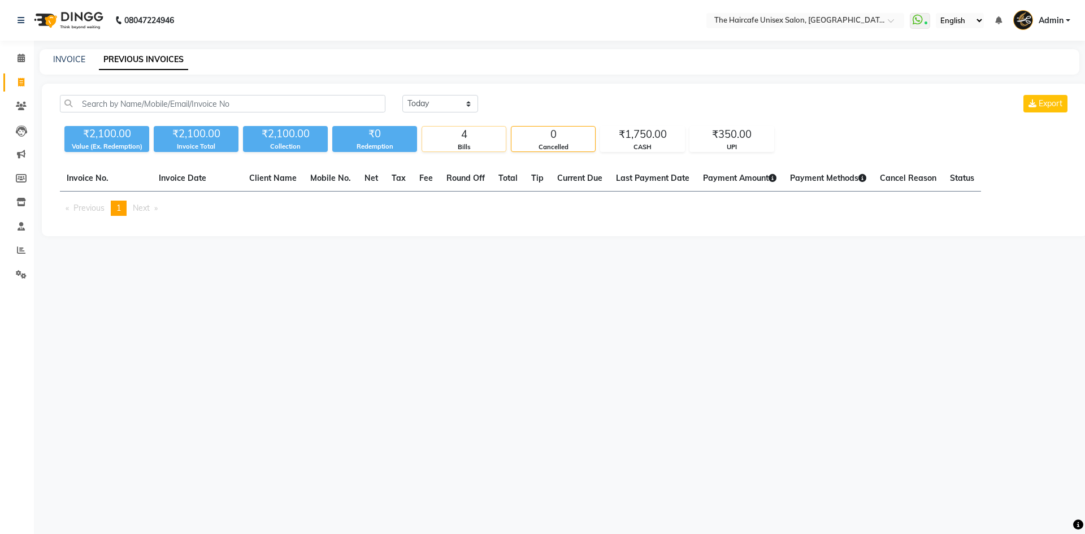
click at [486, 146] on div "Bills" at bounding box center [464, 147] width 84 height 10
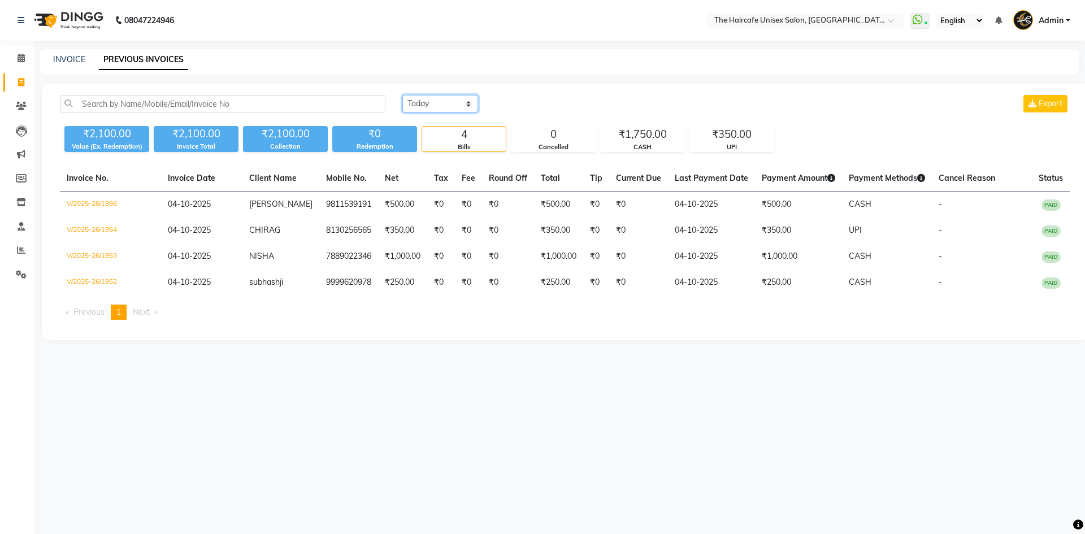
click at [425, 111] on select "[DATE] [DATE] Custom Range" at bounding box center [440, 104] width 76 height 18
select select "yesterday"
click at [402, 95] on select "[DATE] [DATE] Custom Range" at bounding box center [440, 104] width 76 height 18
